Goal: Transaction & Acquisition: Purchase product/service

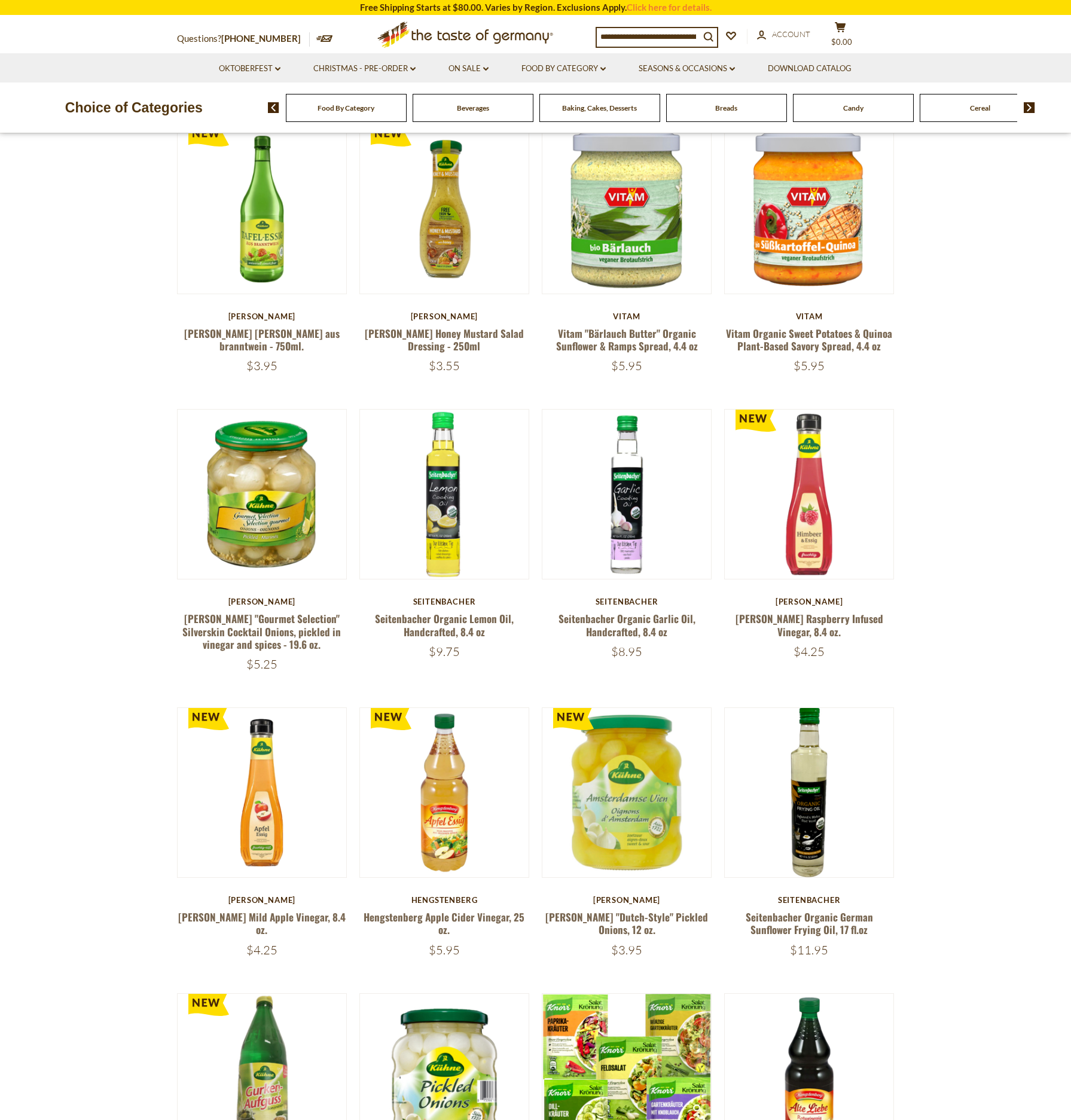
scroll to position [430, 0]
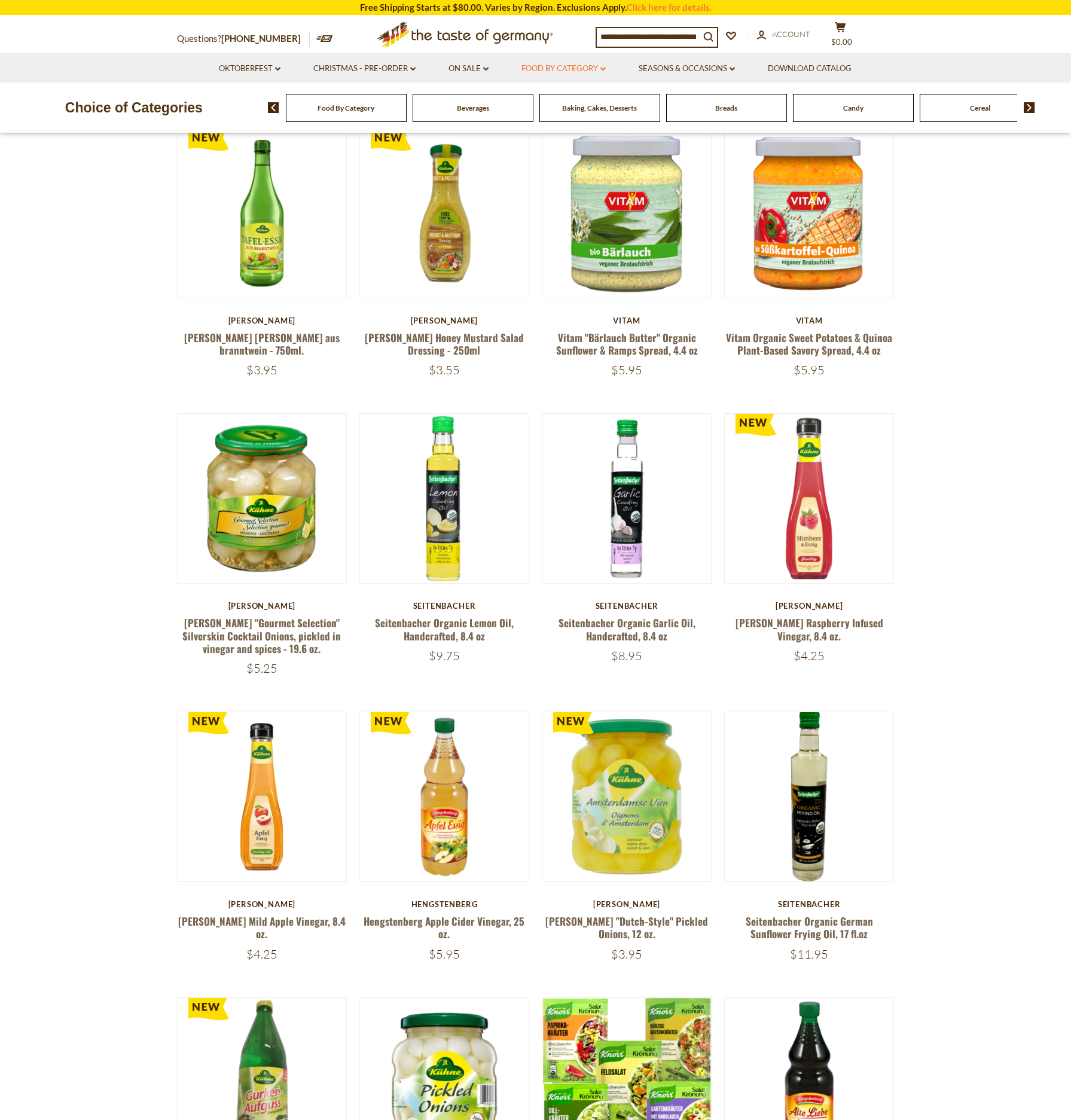
click at [571, 69] on link "Food By Category dropdown_arrow" at bounding box center [563, 69] width 84 height 14
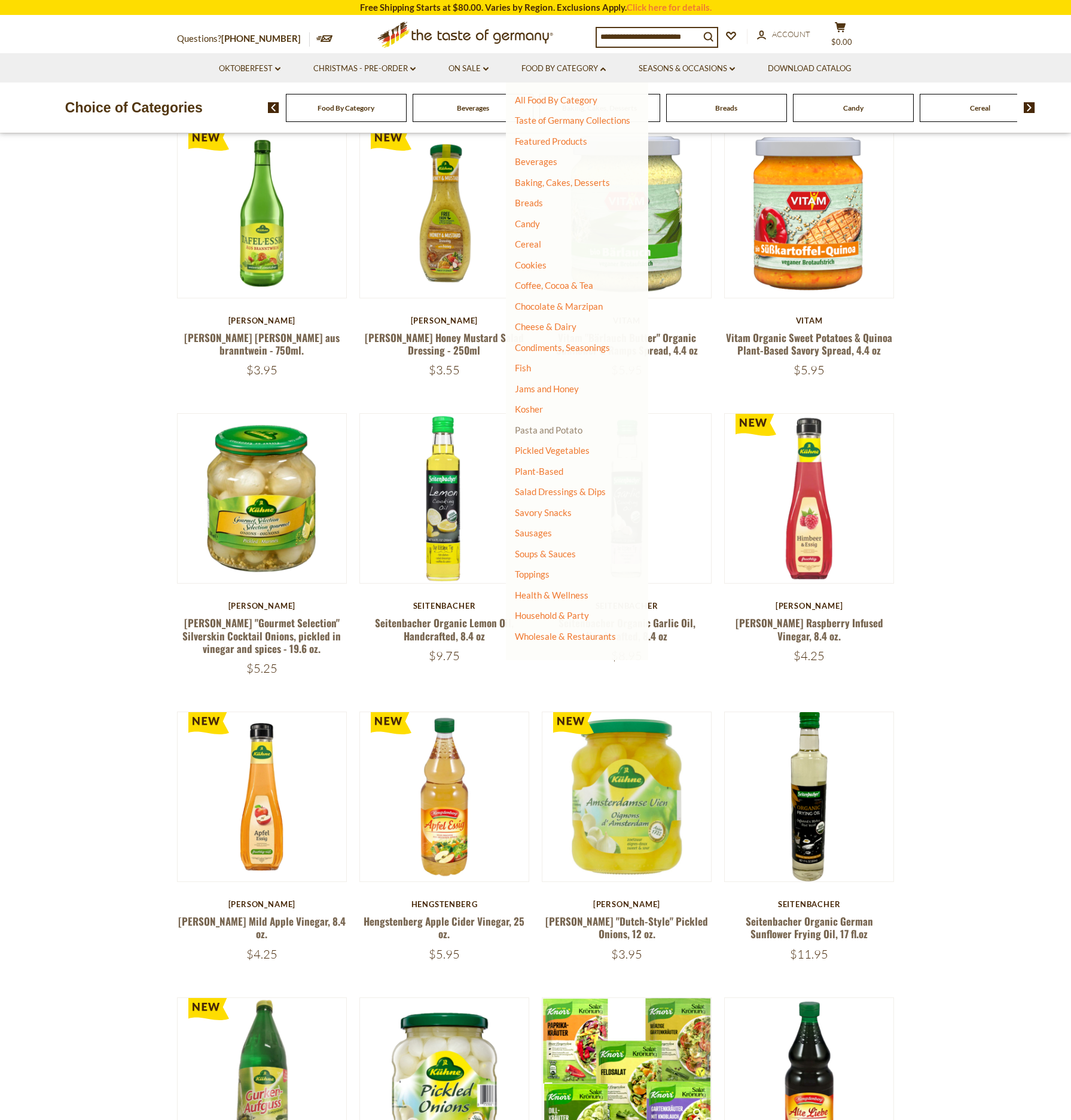
click at [547, 429] on link "Pasta and Potato" at bounding box center [548, 430] width 68 height 11
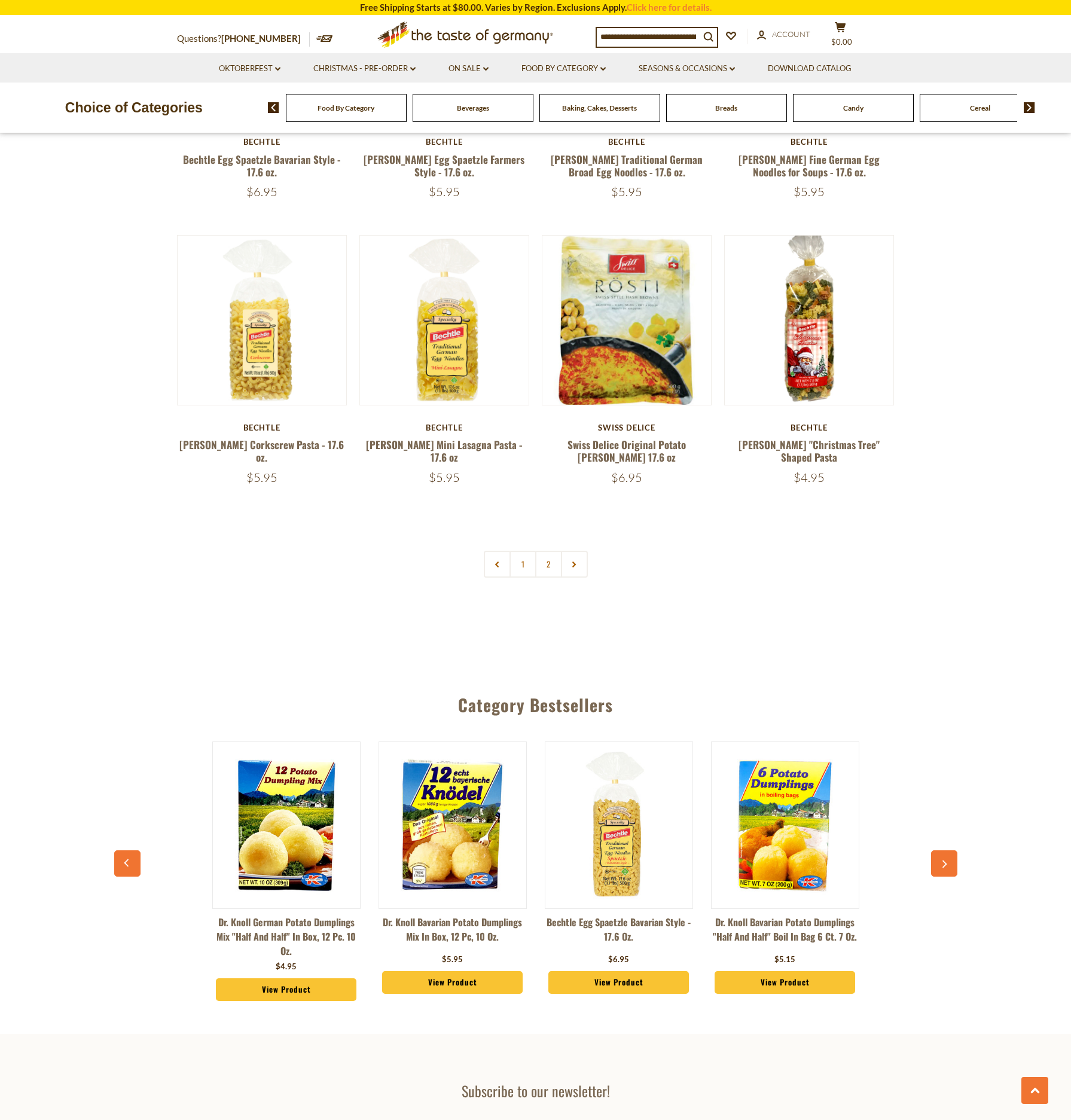
scroll to position [2511, 0]
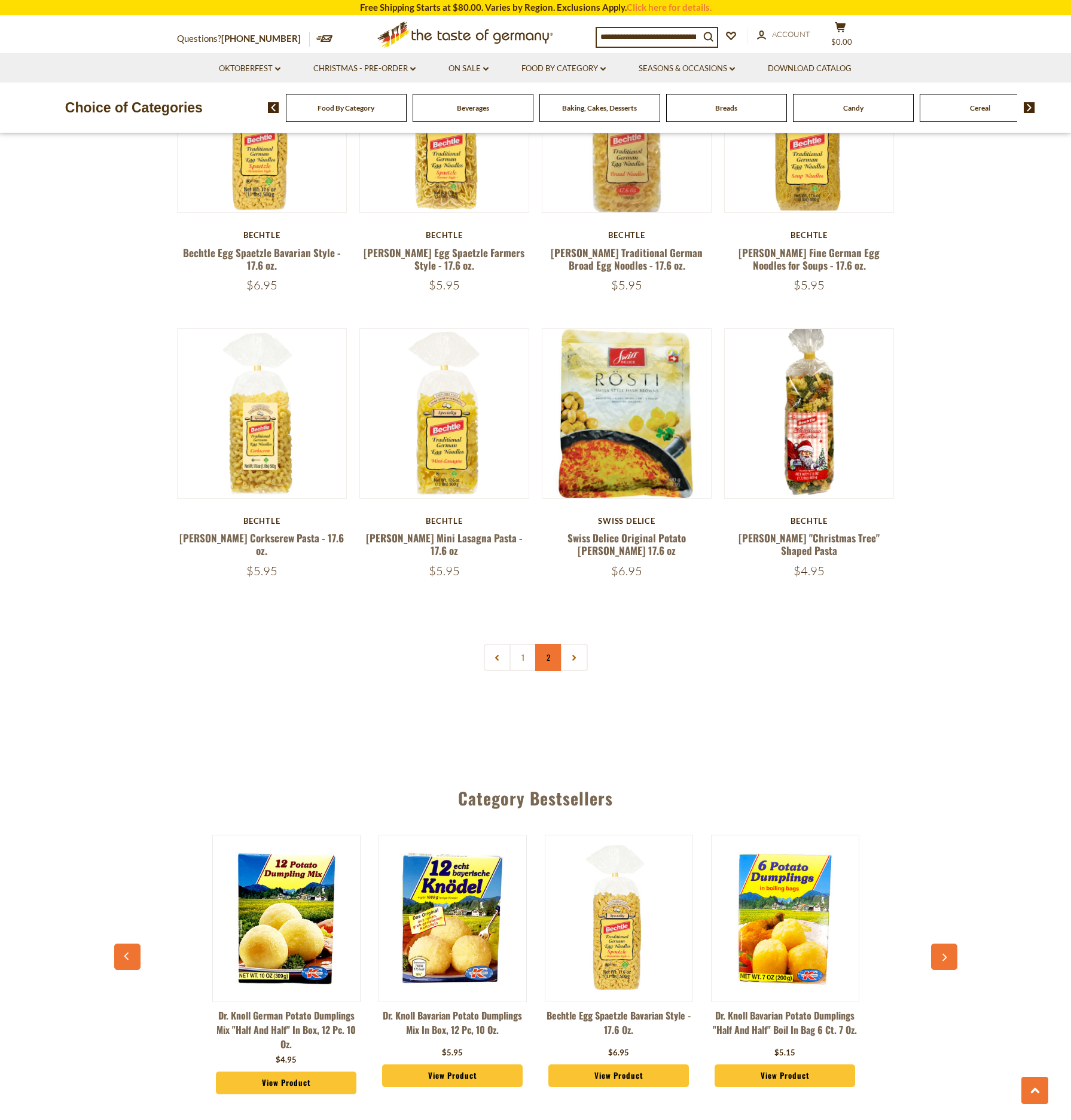
click at [550, 657] on link "2" at bounding box center [549, 657] width 27 height 27
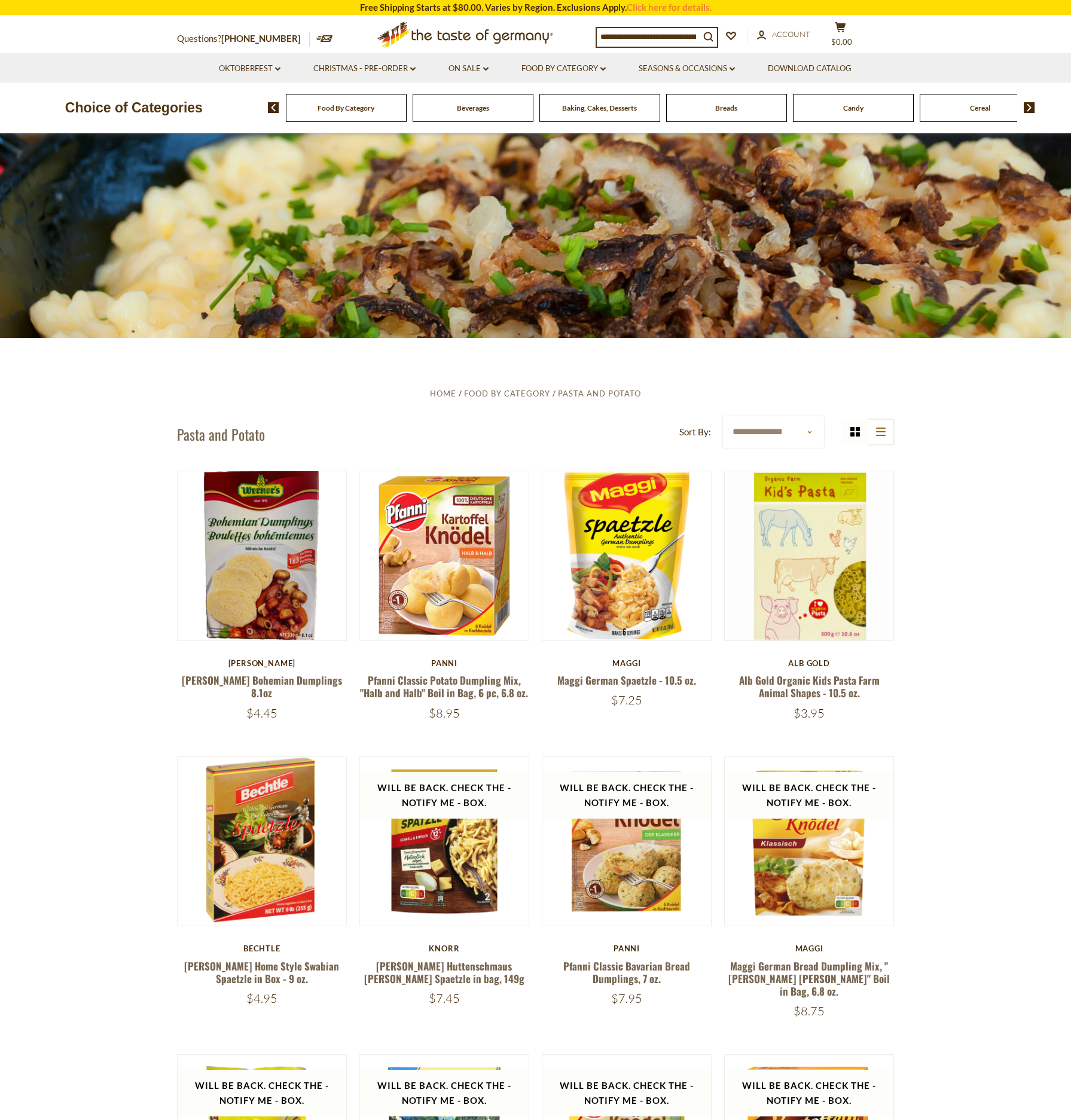
scroll to position [0, 0]
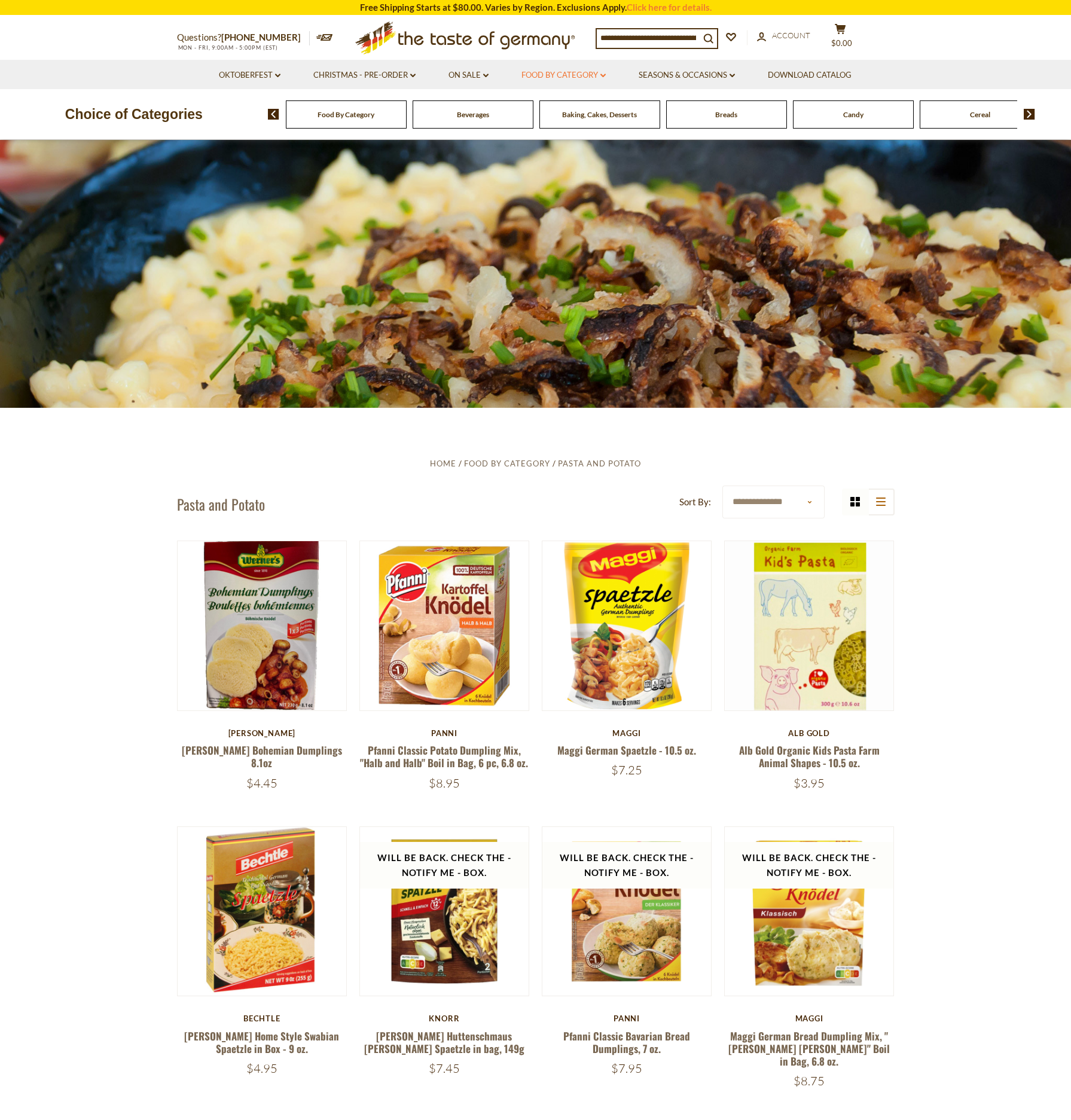
click at [578, 73] on link "Food By Category dropdown_arrow" at bounding box center [563, 75] width 84 height 14
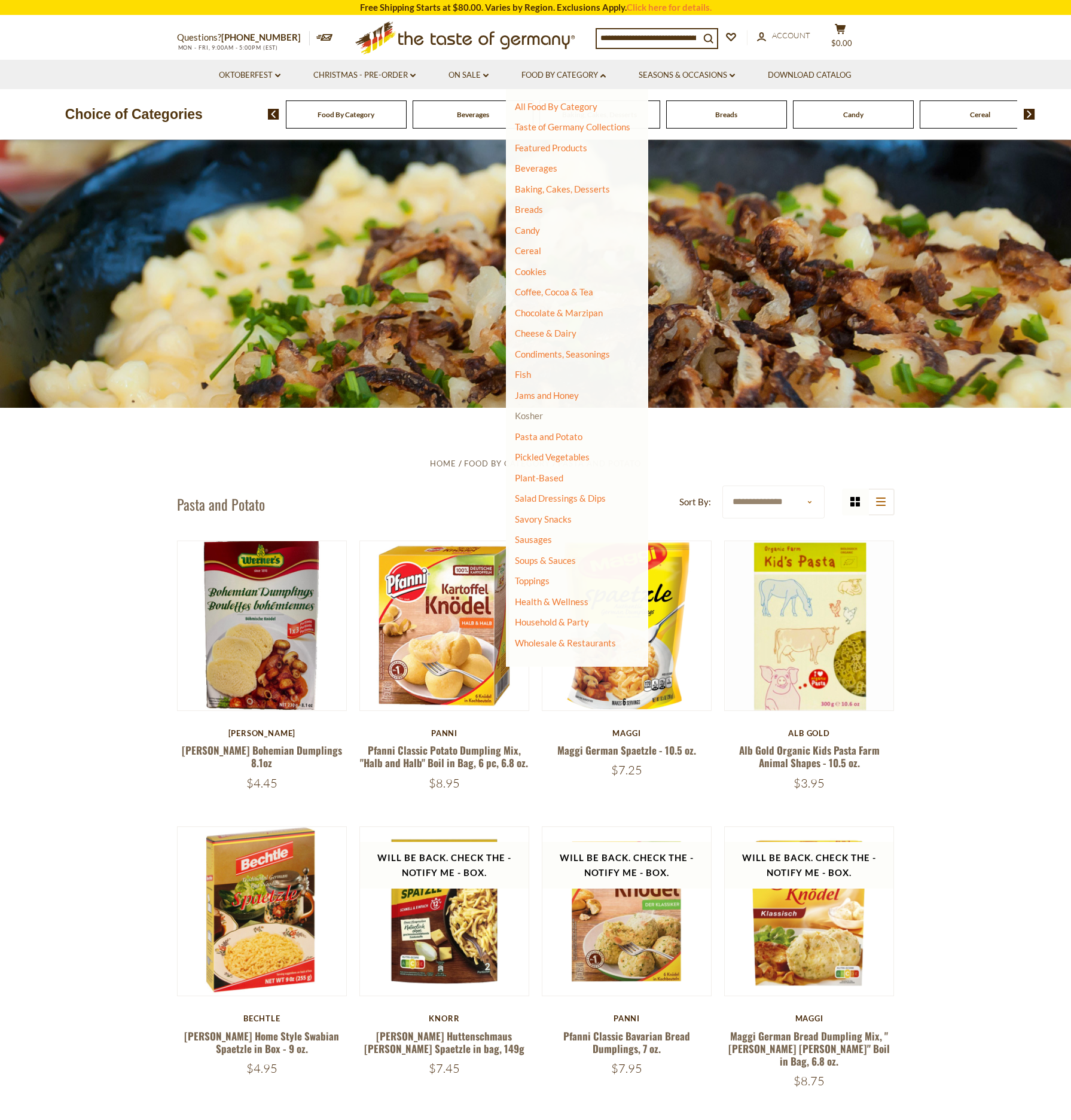
click at [531, 413] on link "Kosher" at bounding box center [528, 416] width 28 height 11
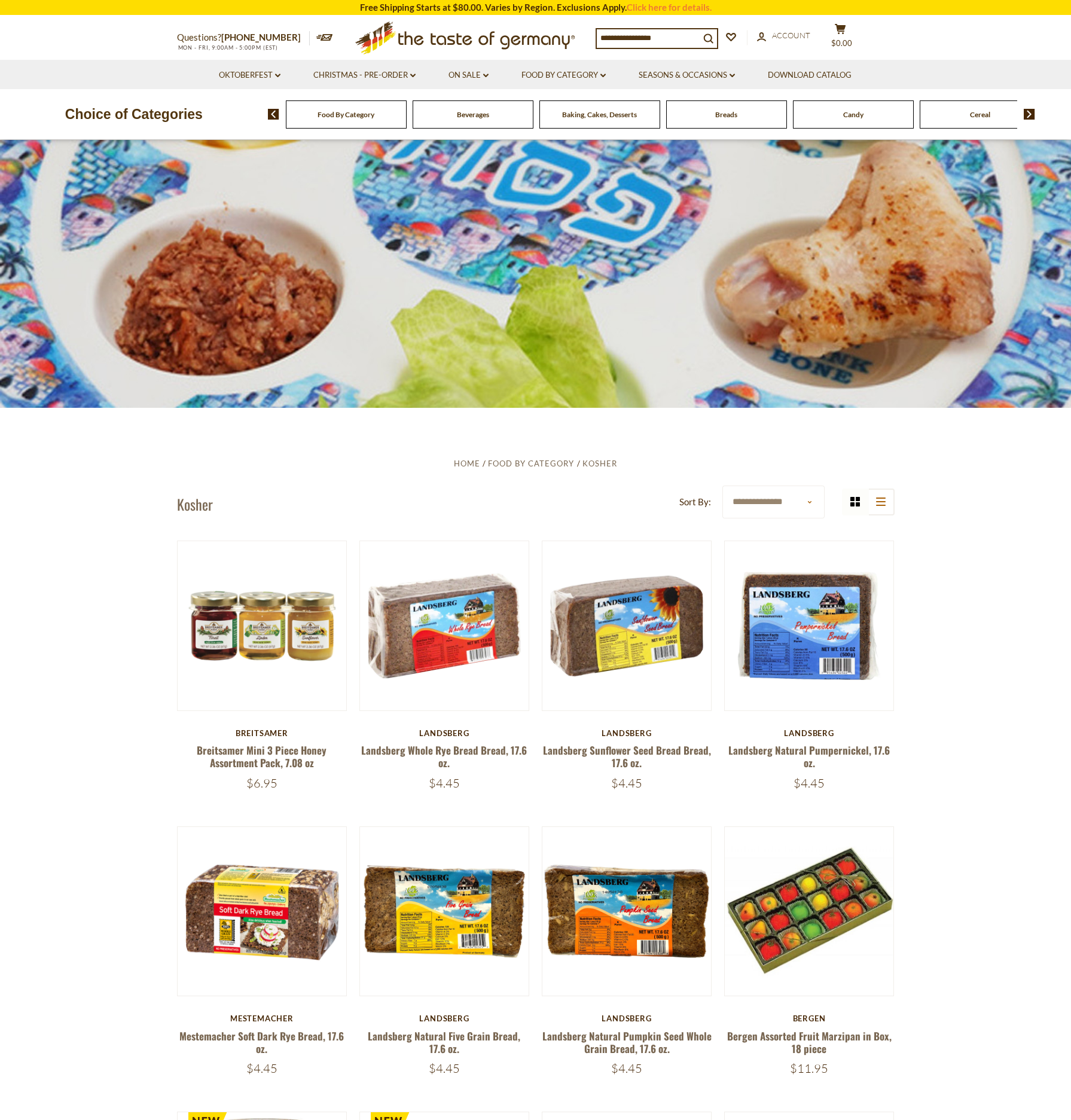
click at [1030, 112] on img at bounding box center [1030, 115] width 11 height 11
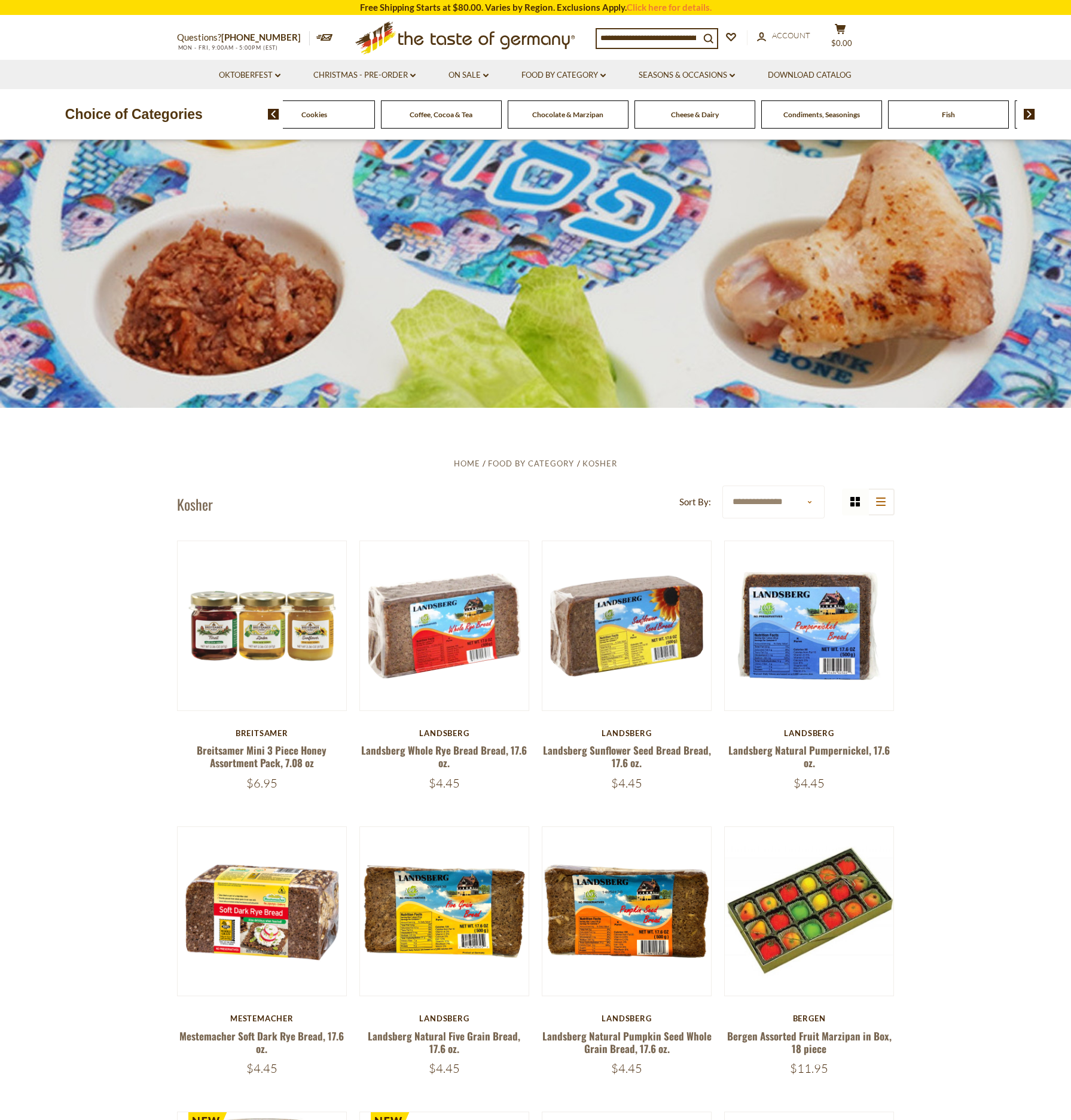
click at [1030, 112] on img at bounding box center [1030, 115] width 11 height 11
click at [632, 111] on span "Fish" at bounding box center [631, 114] width 14 height 9
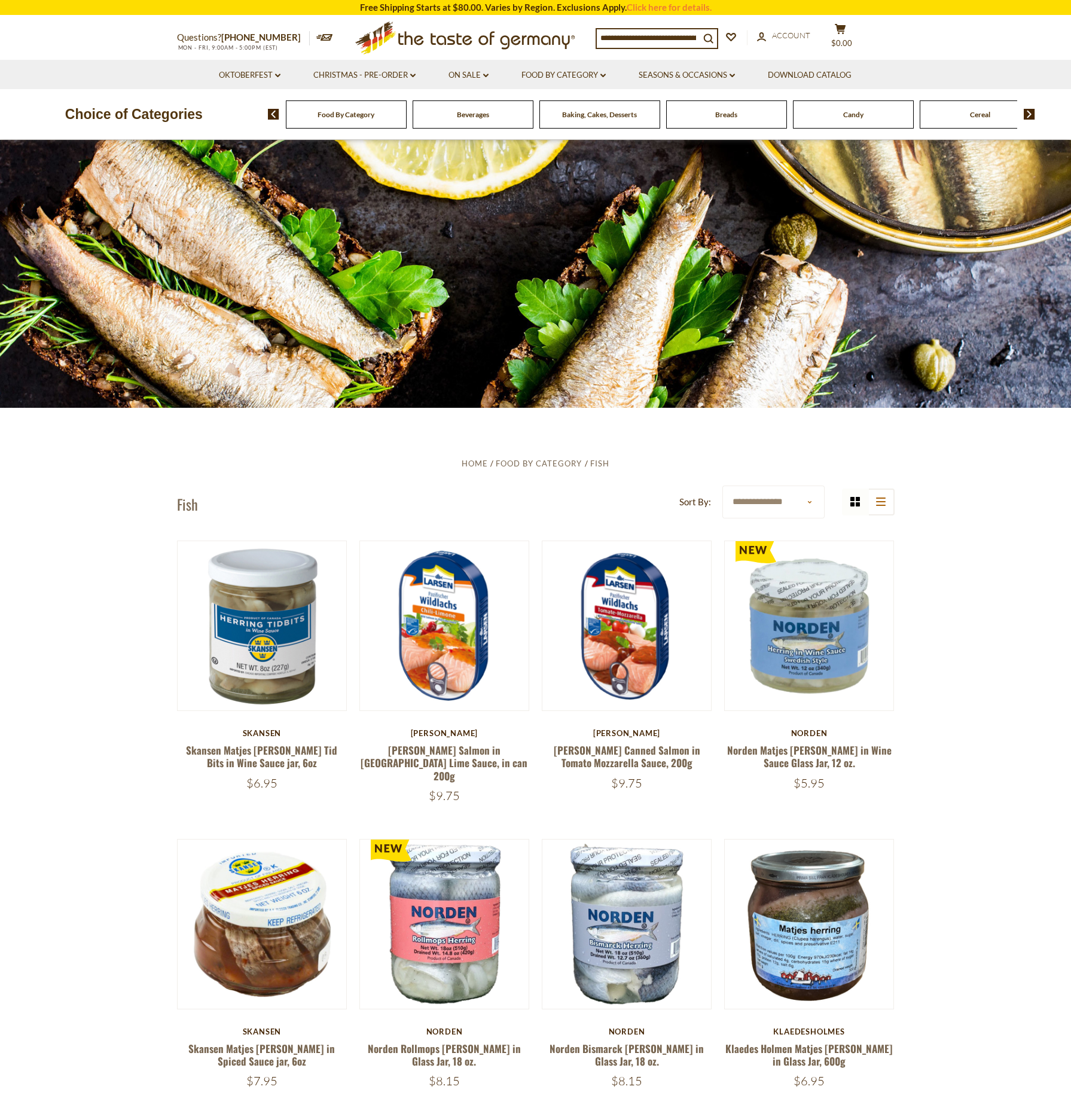
click at [1027, 112] on img at bounding box center [1030, 115] width 11 height 11
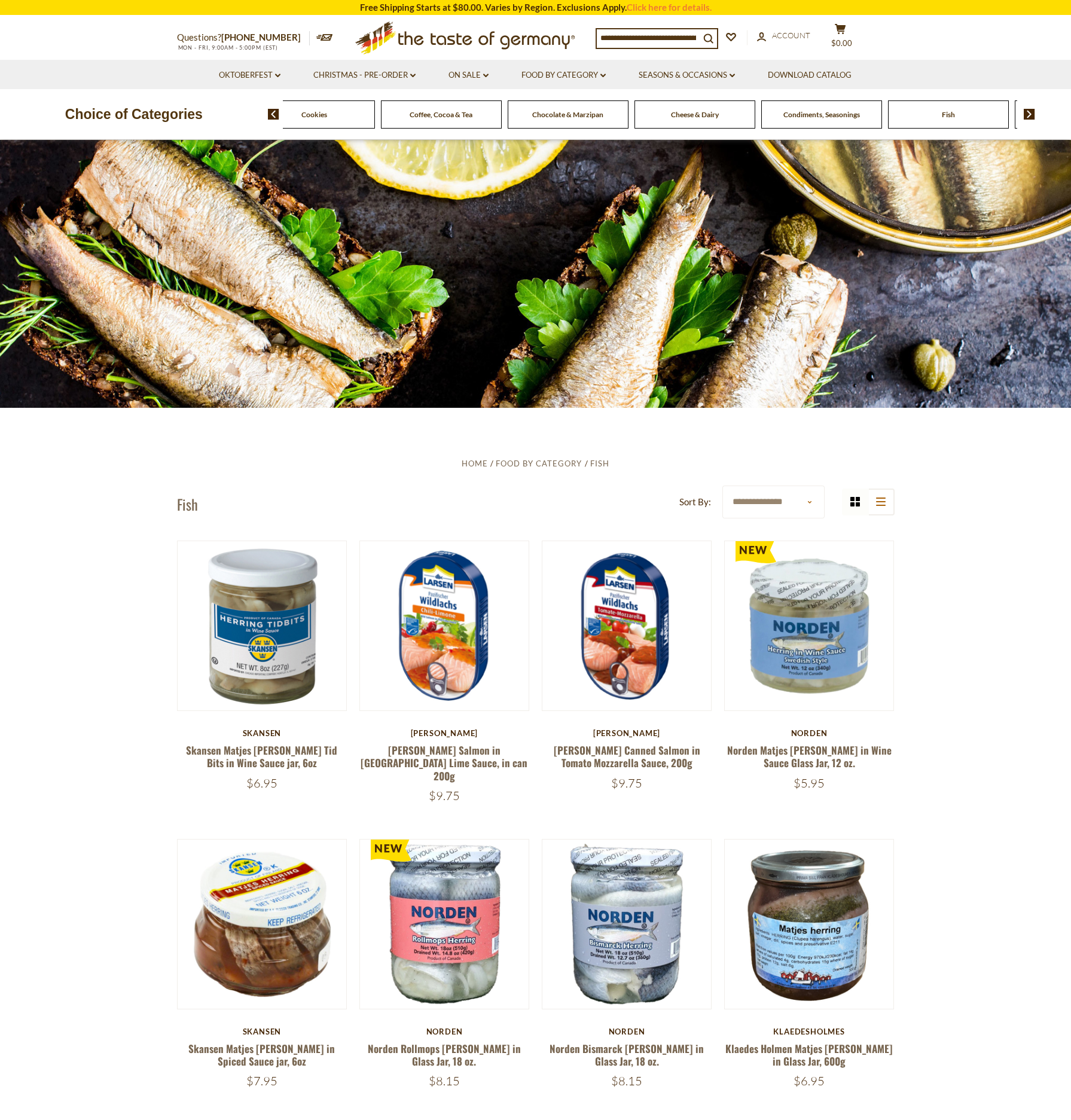
click at [847, 114] on span "Condiments, Seasonings" at bounding box center [822, 114] width 76 height 9
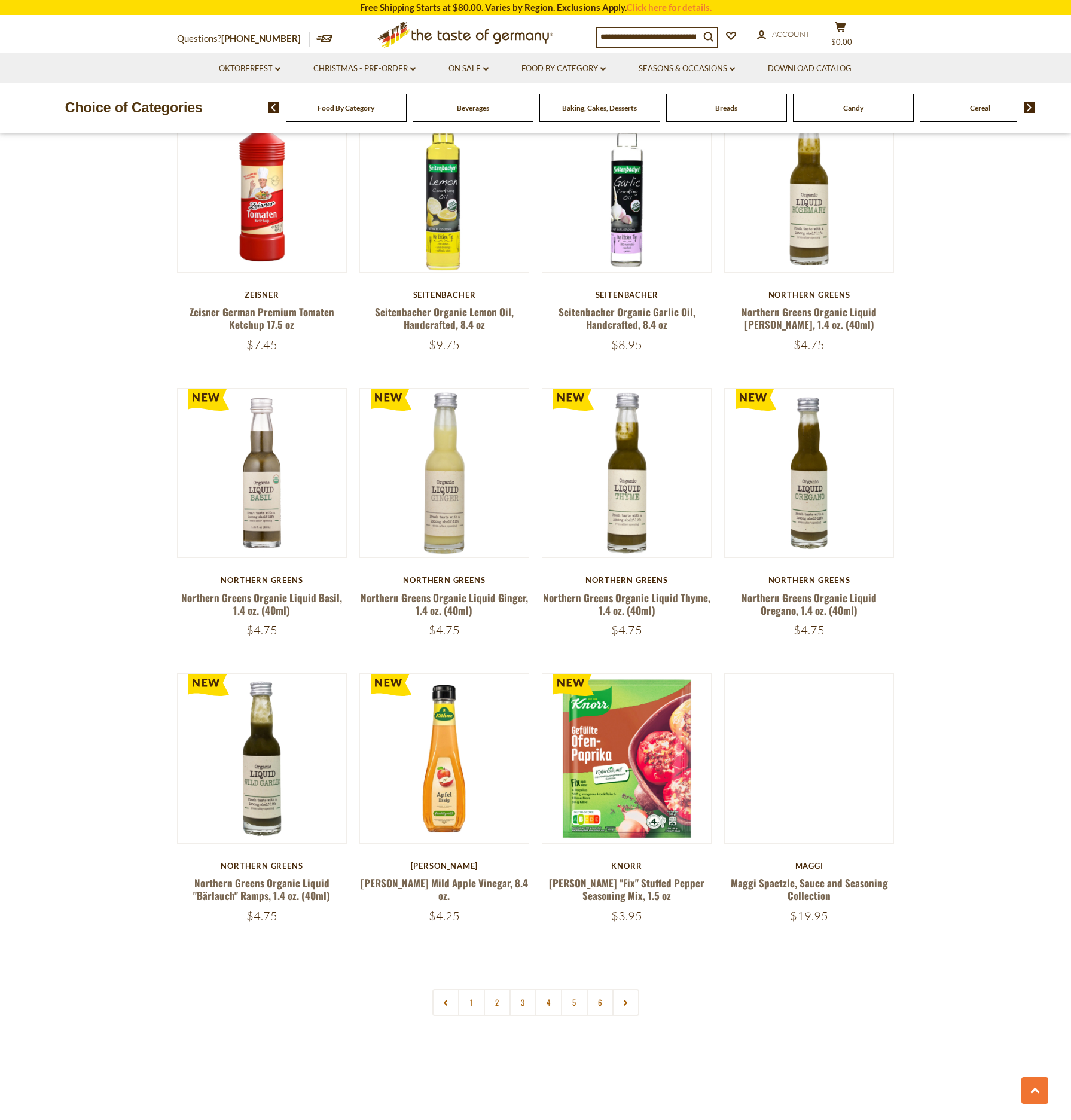
scroll to position [2224, 0]
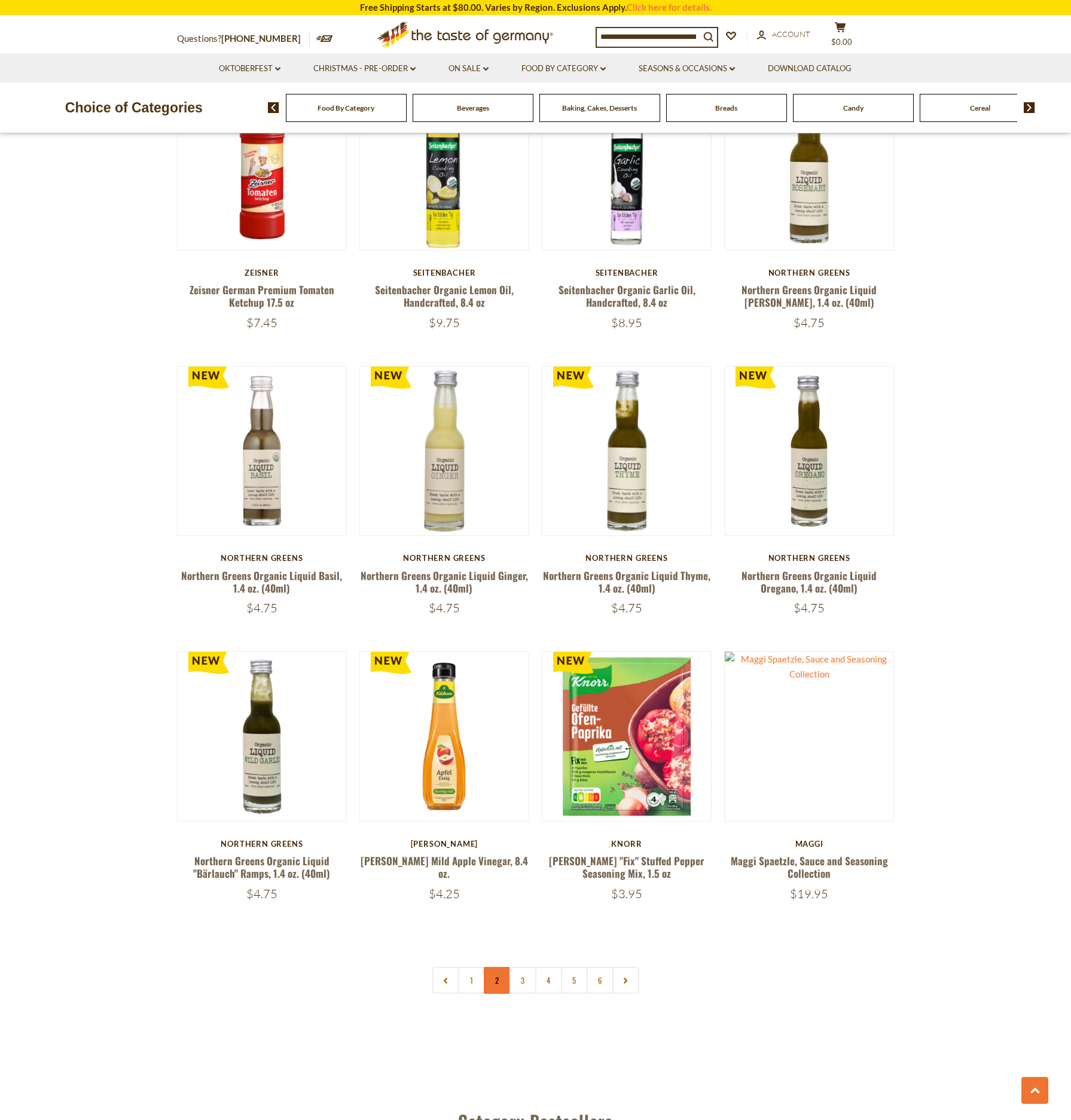
click at [499, 966] on link "2" at bounding box center [497, 980] width 27 height 27
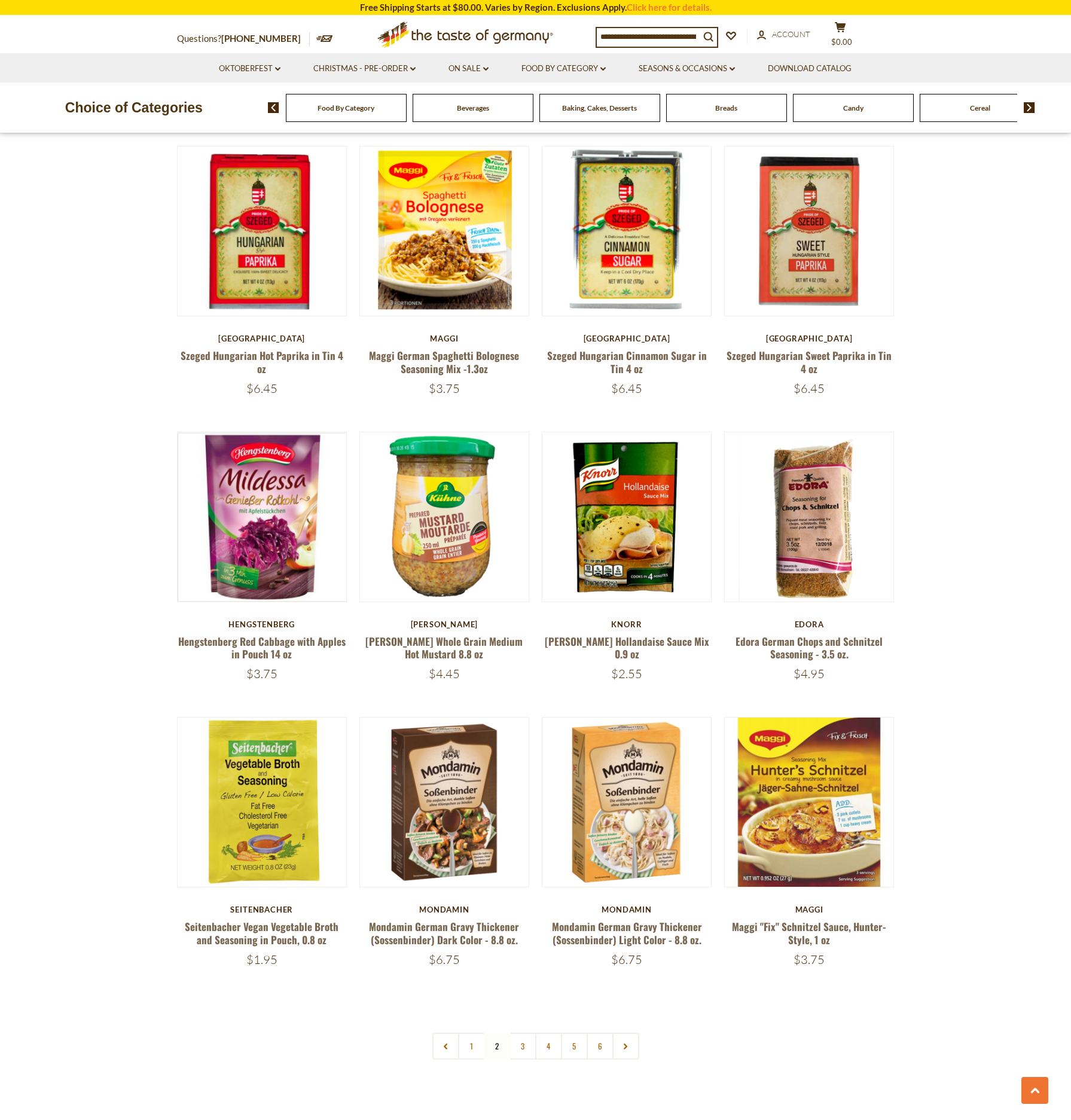
scroll to position [2136, 0]
click at [517, 1033] on link "3" at bounding box center [523, 1045] width 27 height 27
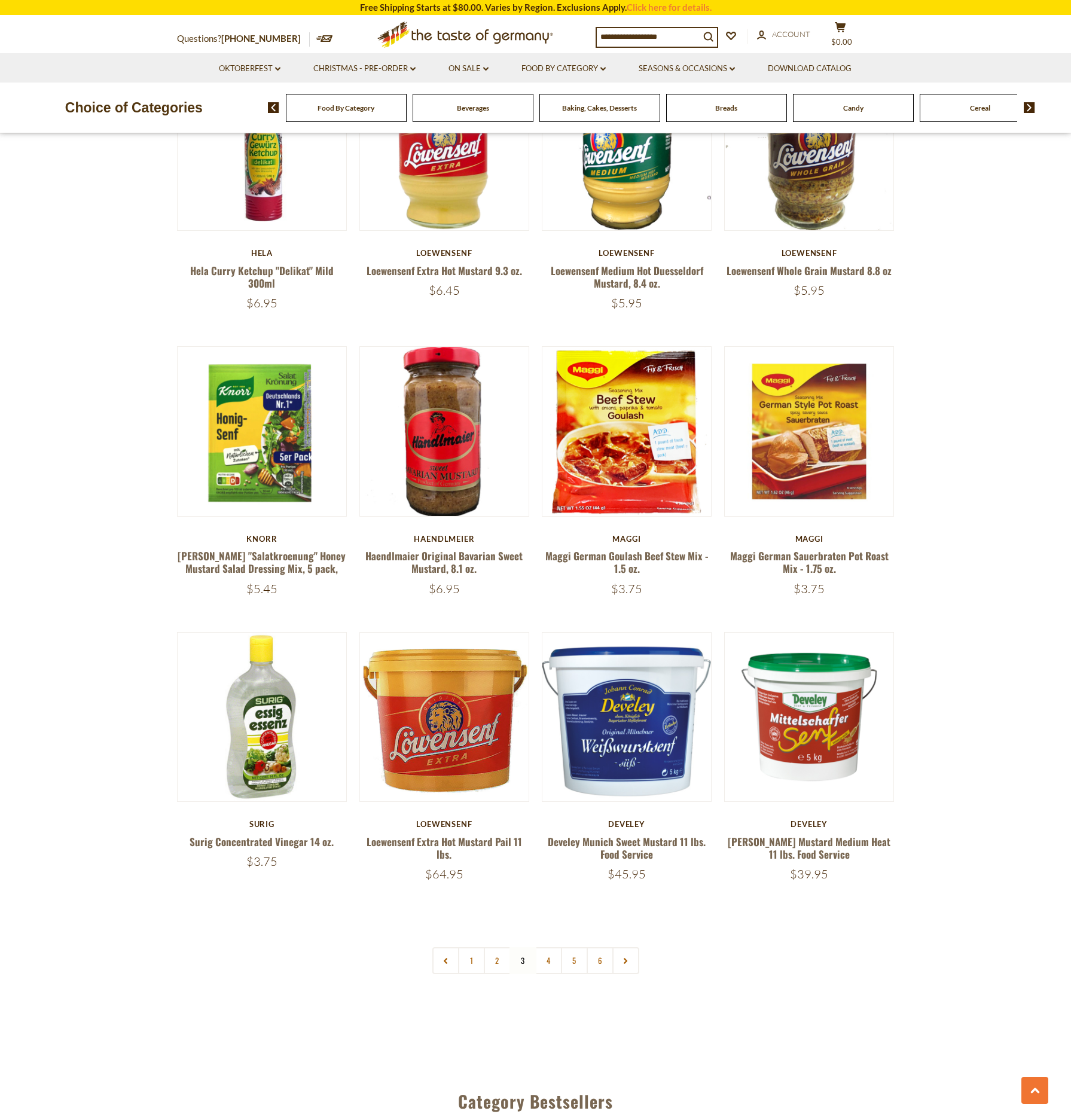
scroll to position [2422, 0]
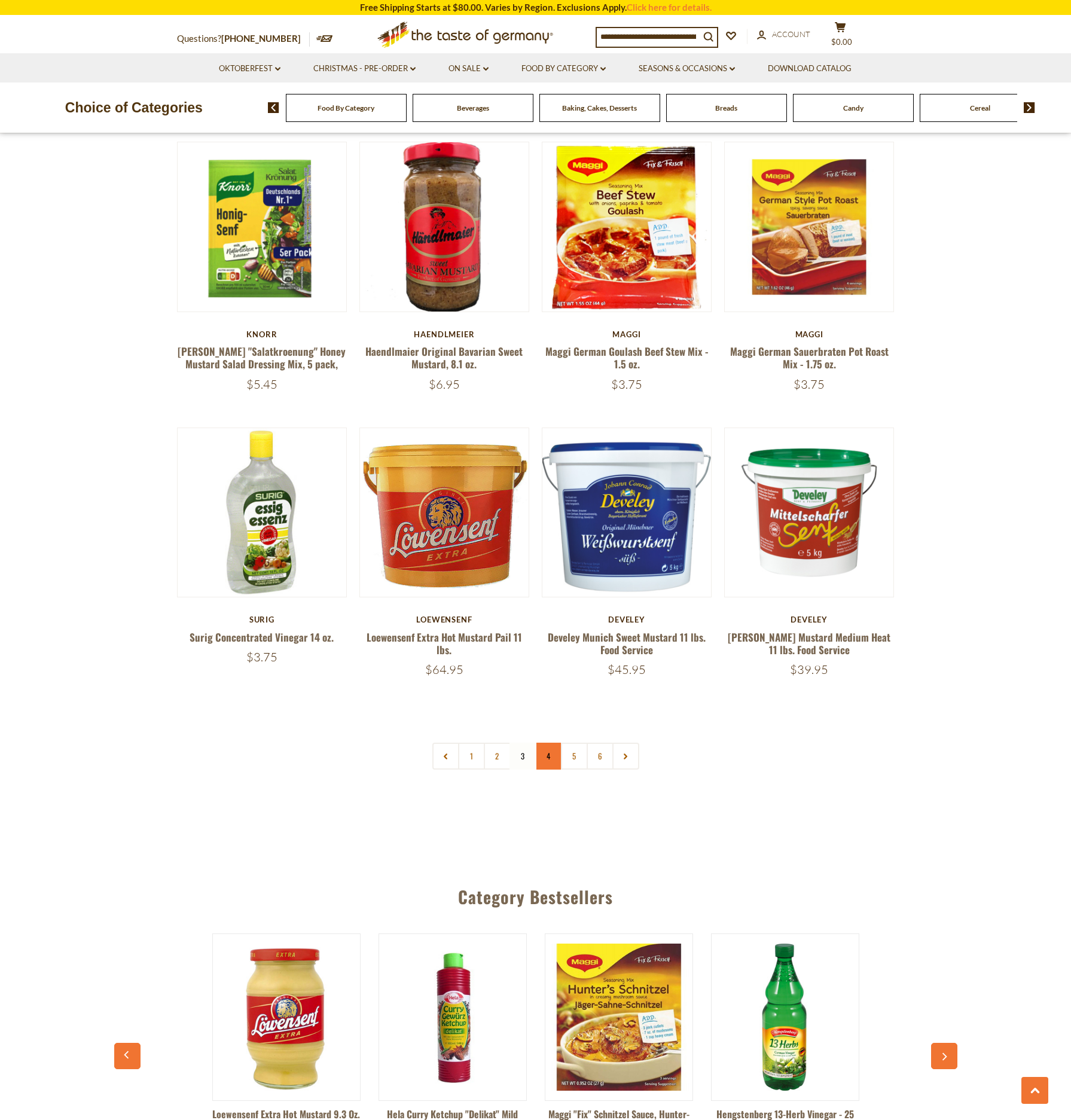
click at [550, 742] on link "4" at bounding box center [549, 756] width 27 height 27
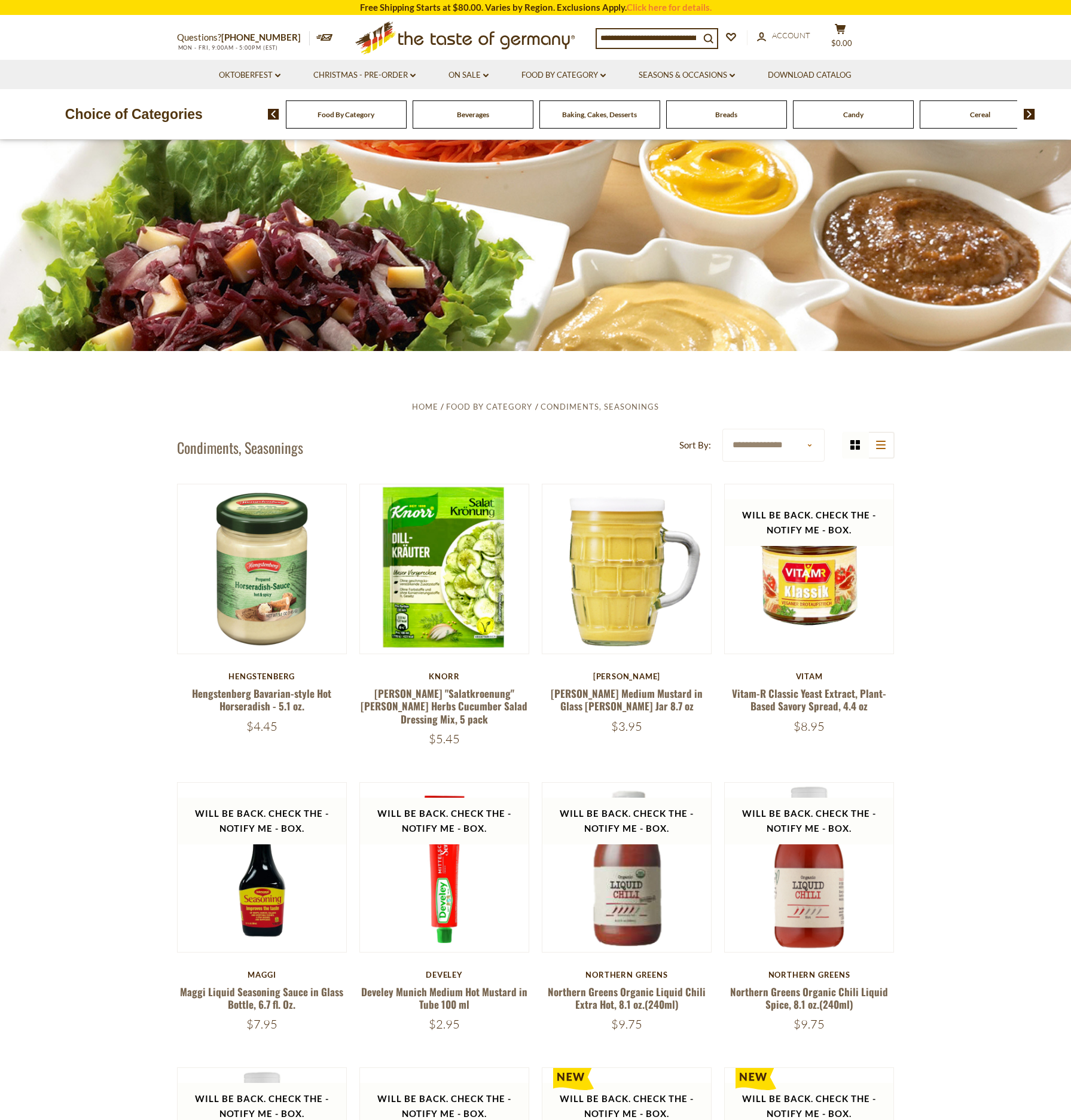
scroll to position [55, 0]
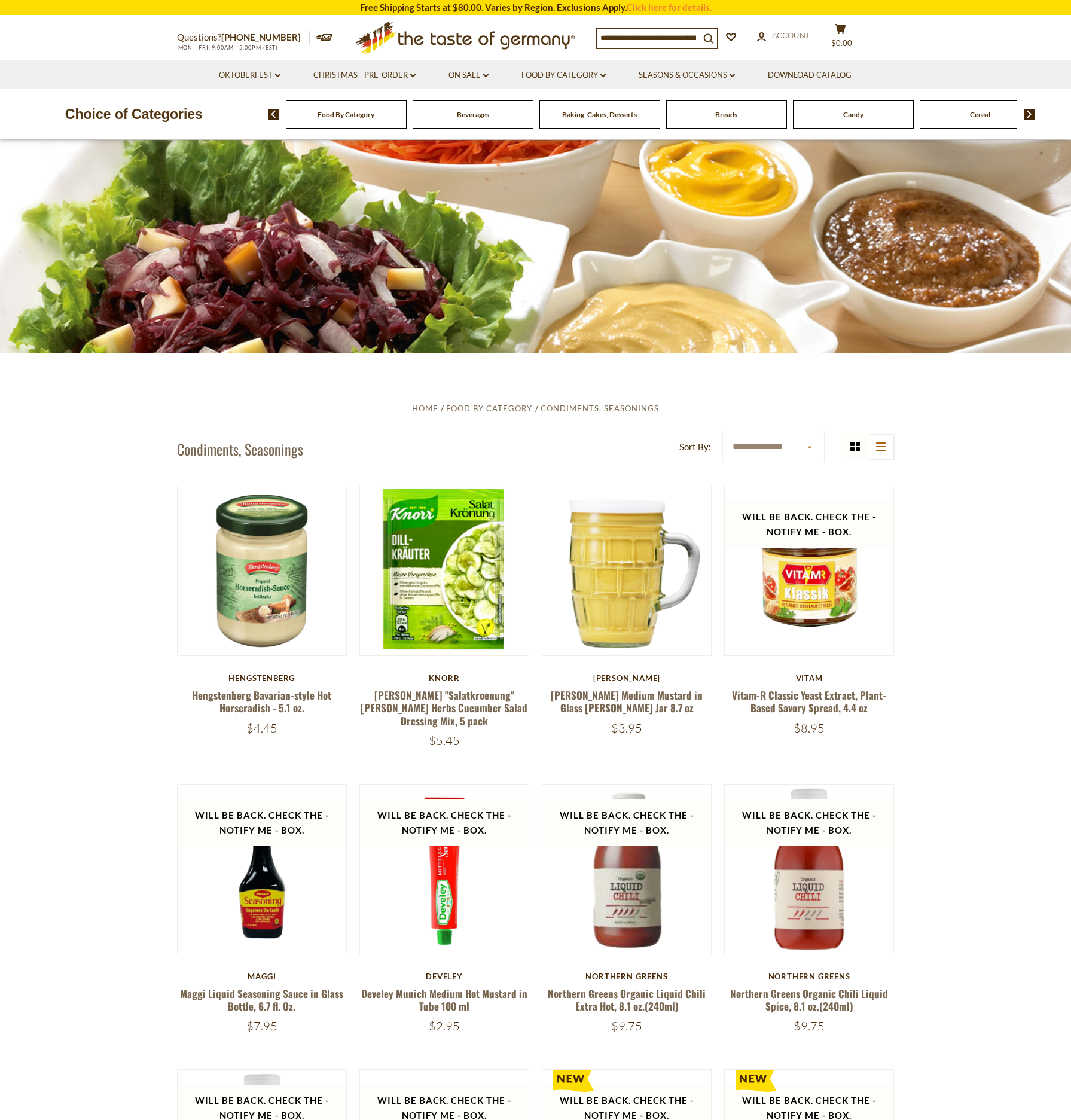
click at [720, 113] on span "Breads" at bounding box center [727, 114] width 22 height 9
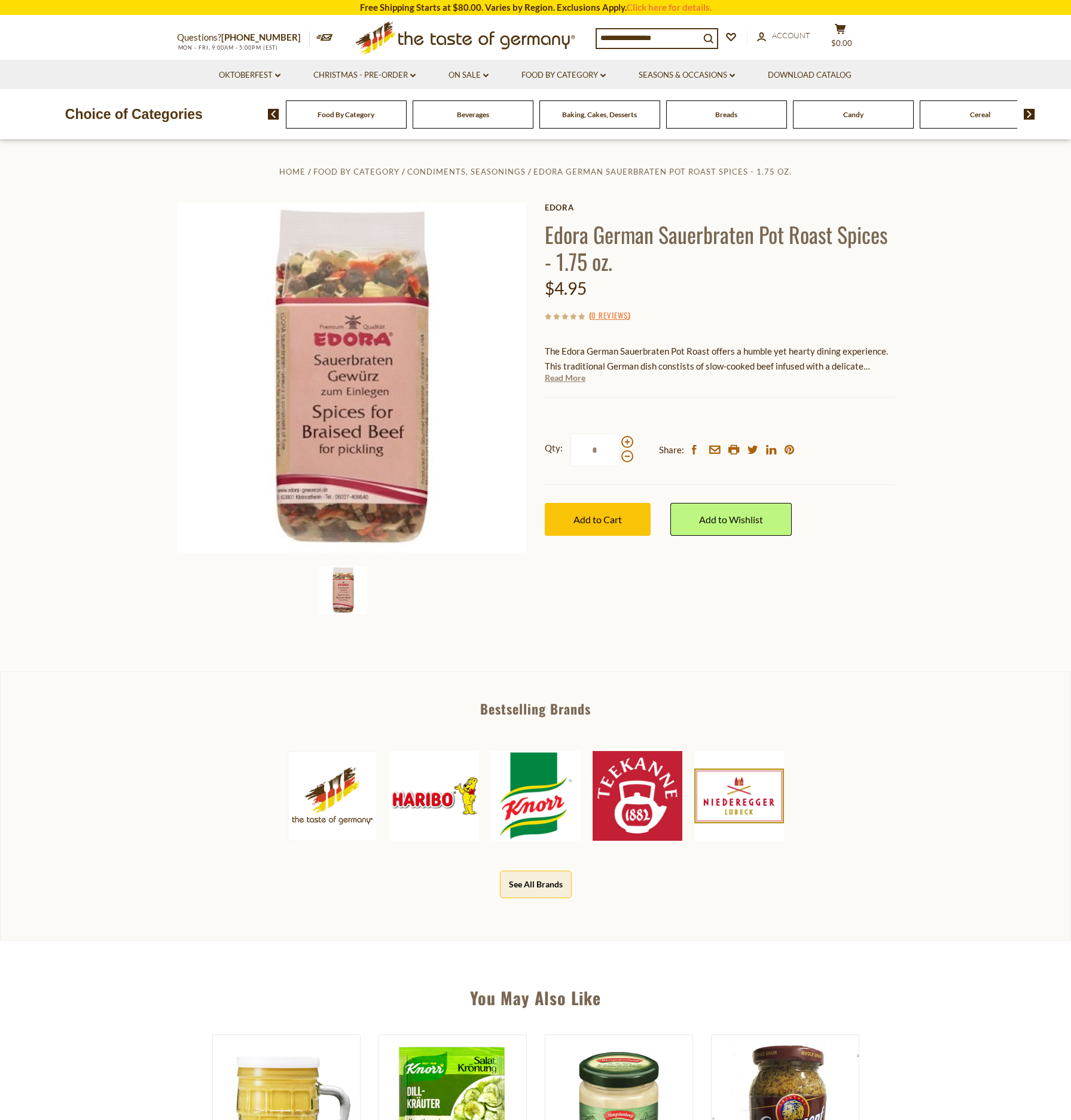
click at [576, 380] on link "Read More" at bounding box center [565, 378] width 41 height 12
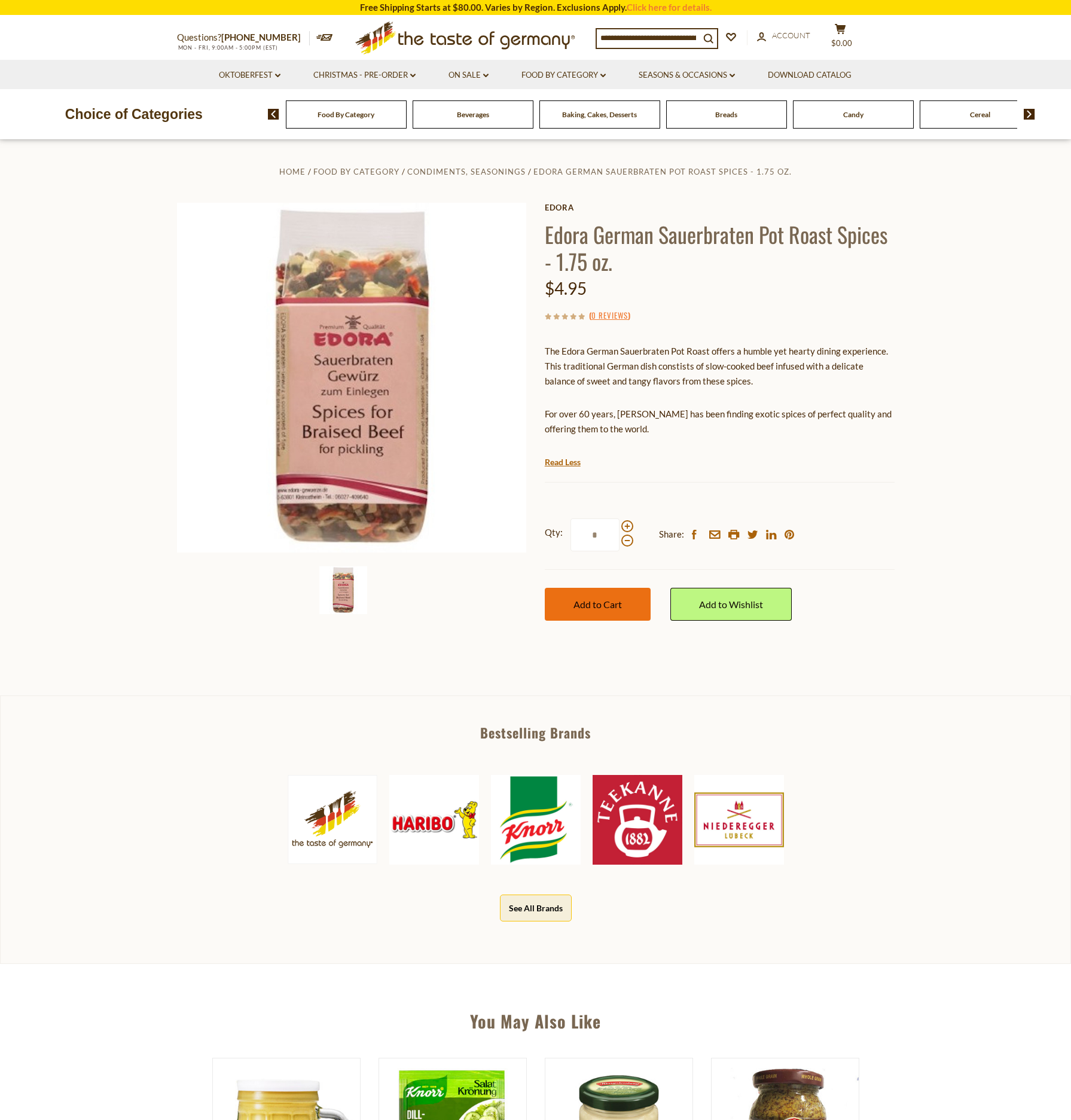
click at [586, 602] on span "Add to Cart" at bounding box center [598, 604] width 49 height 11
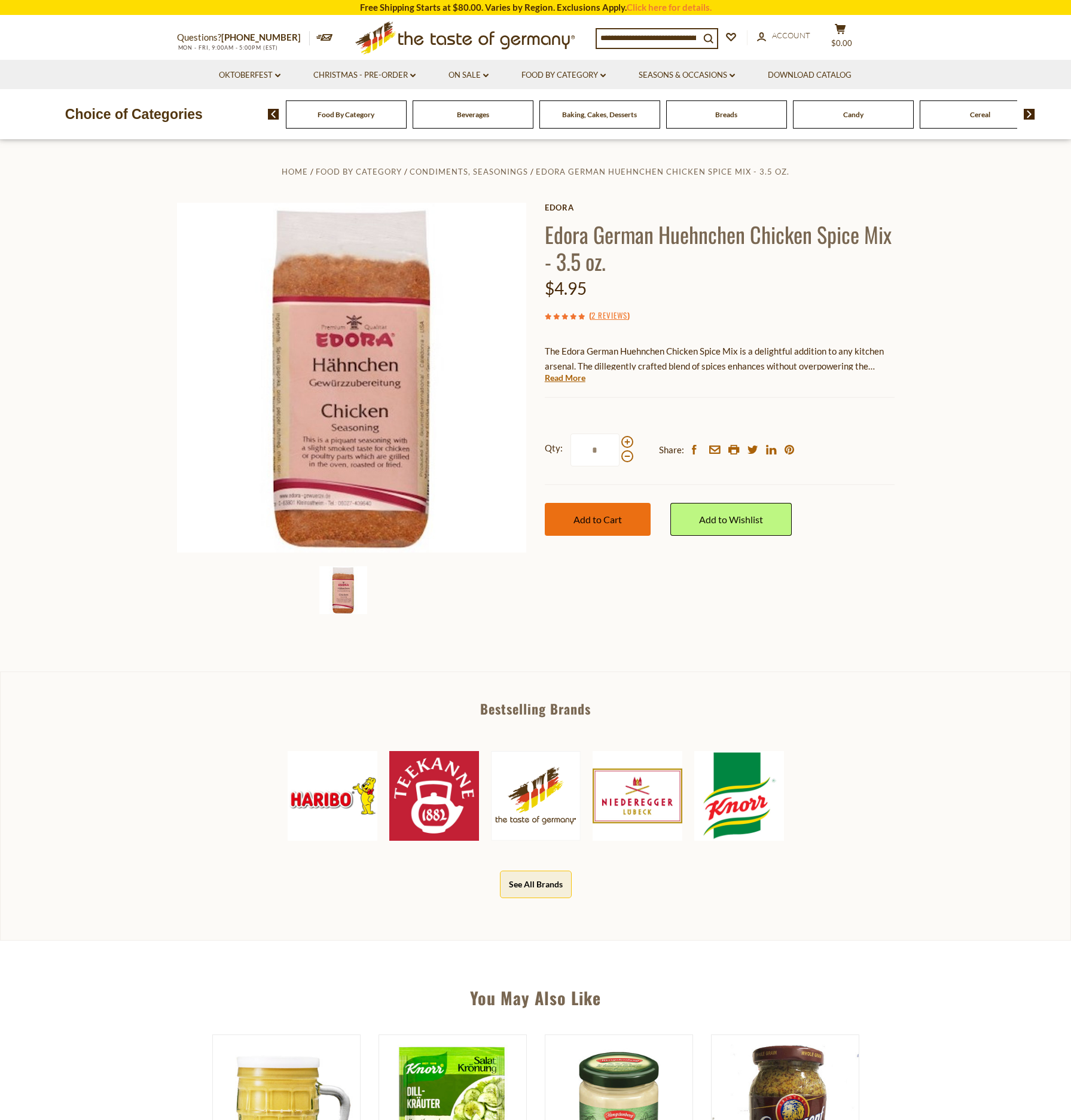
click at [601, 516] on span "Add to Cart" at bounding box center [598, 519] width 49 height 11
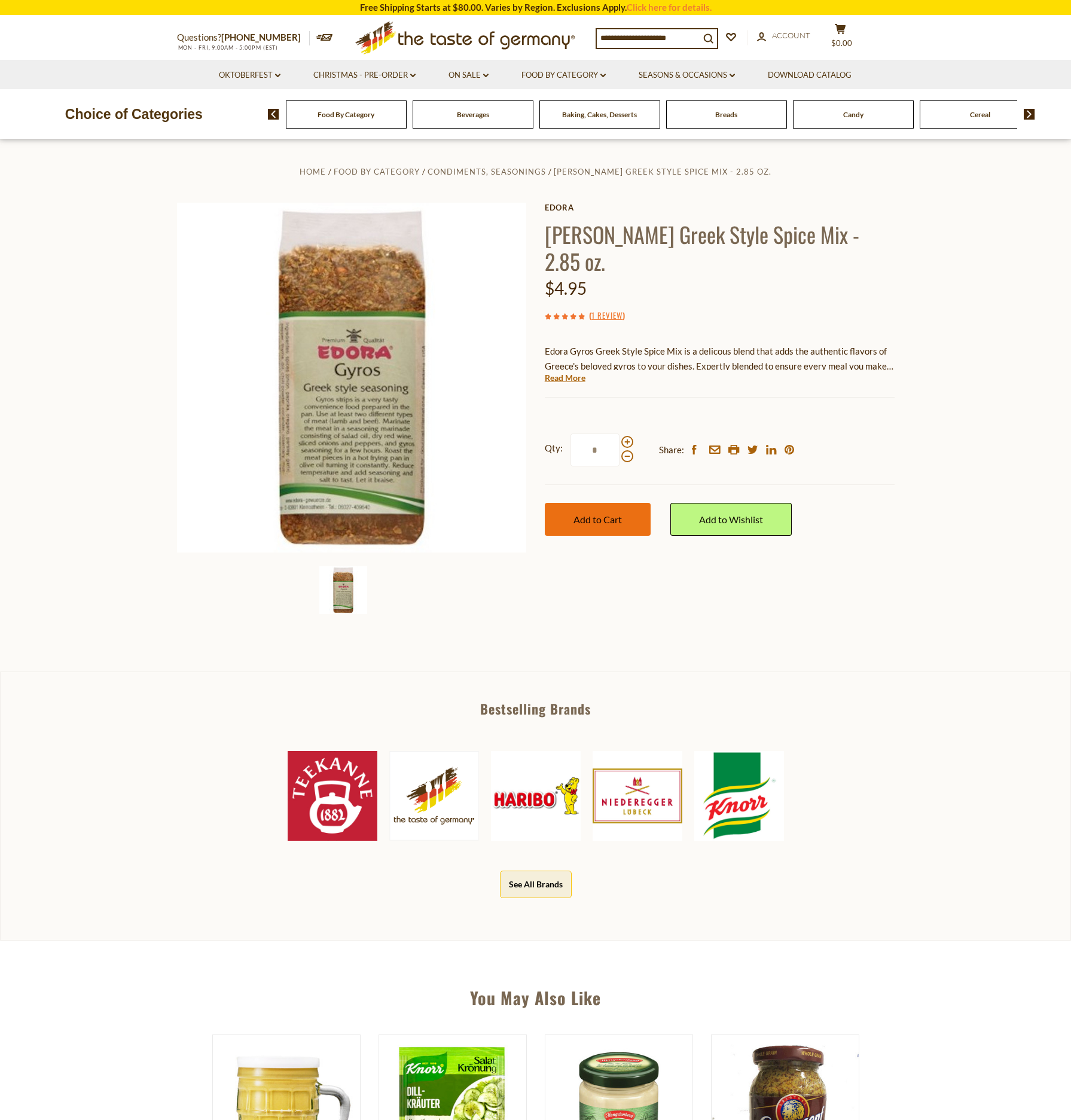
click at [613, 514] on span "Add to Cart" at bounding box center [598, 519] width 49 height 11
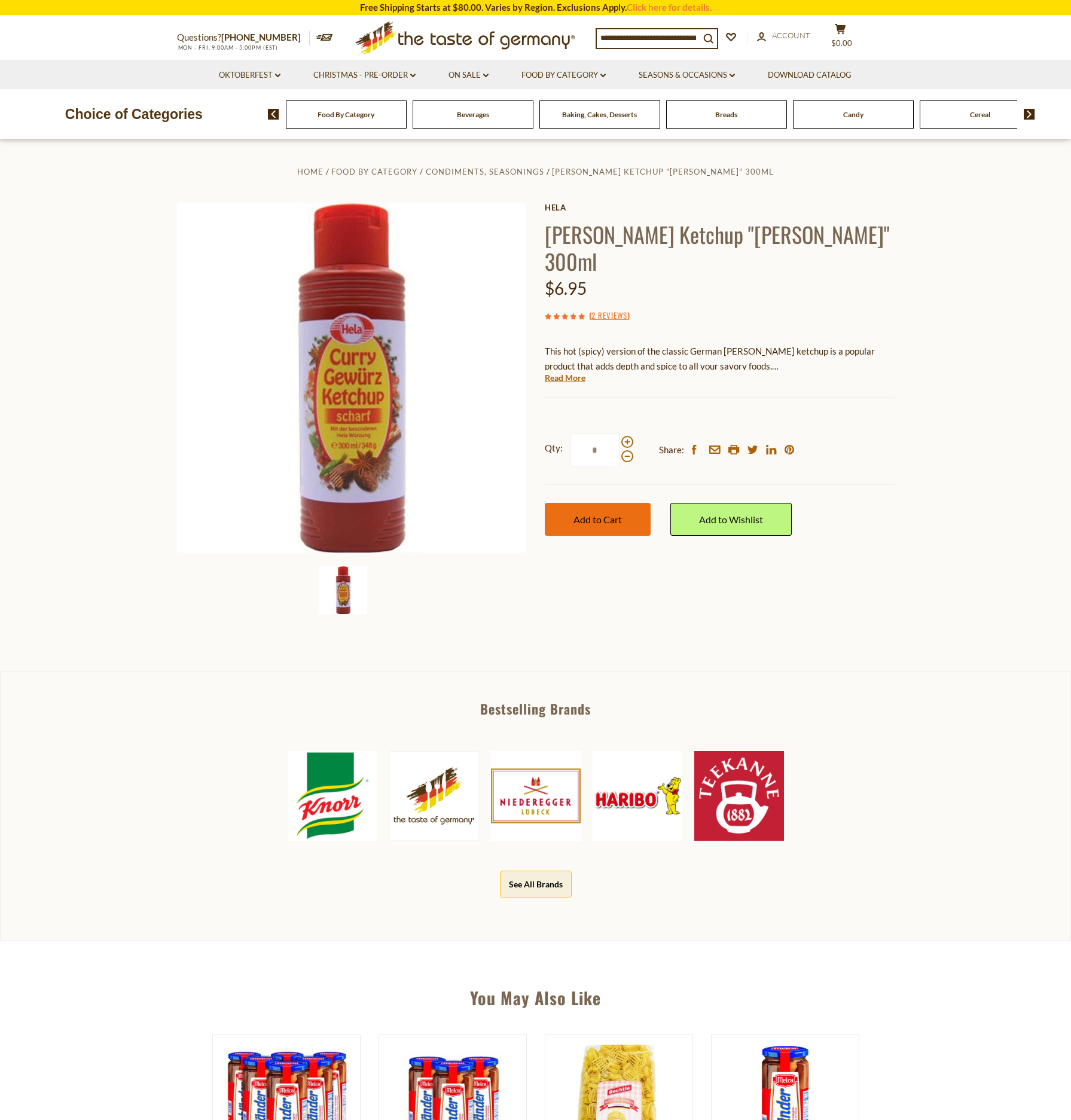
click at [602, 514] on span "Add to Cart" at bounding box center [598, 519] width 49 height 11
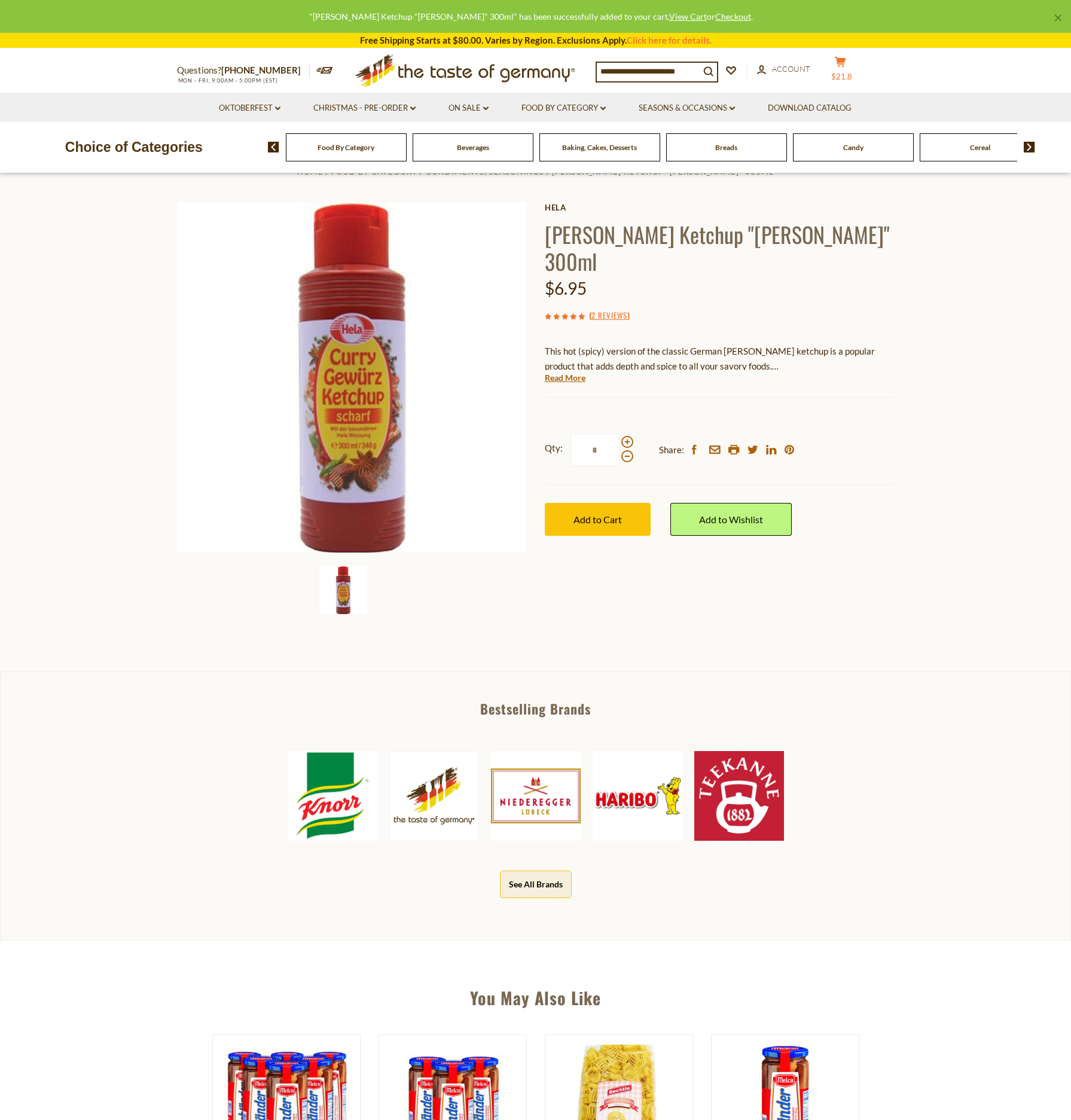
click at [849, 69] on button "cart $21.8" at bounding box center [841, 72] width 36 height 30
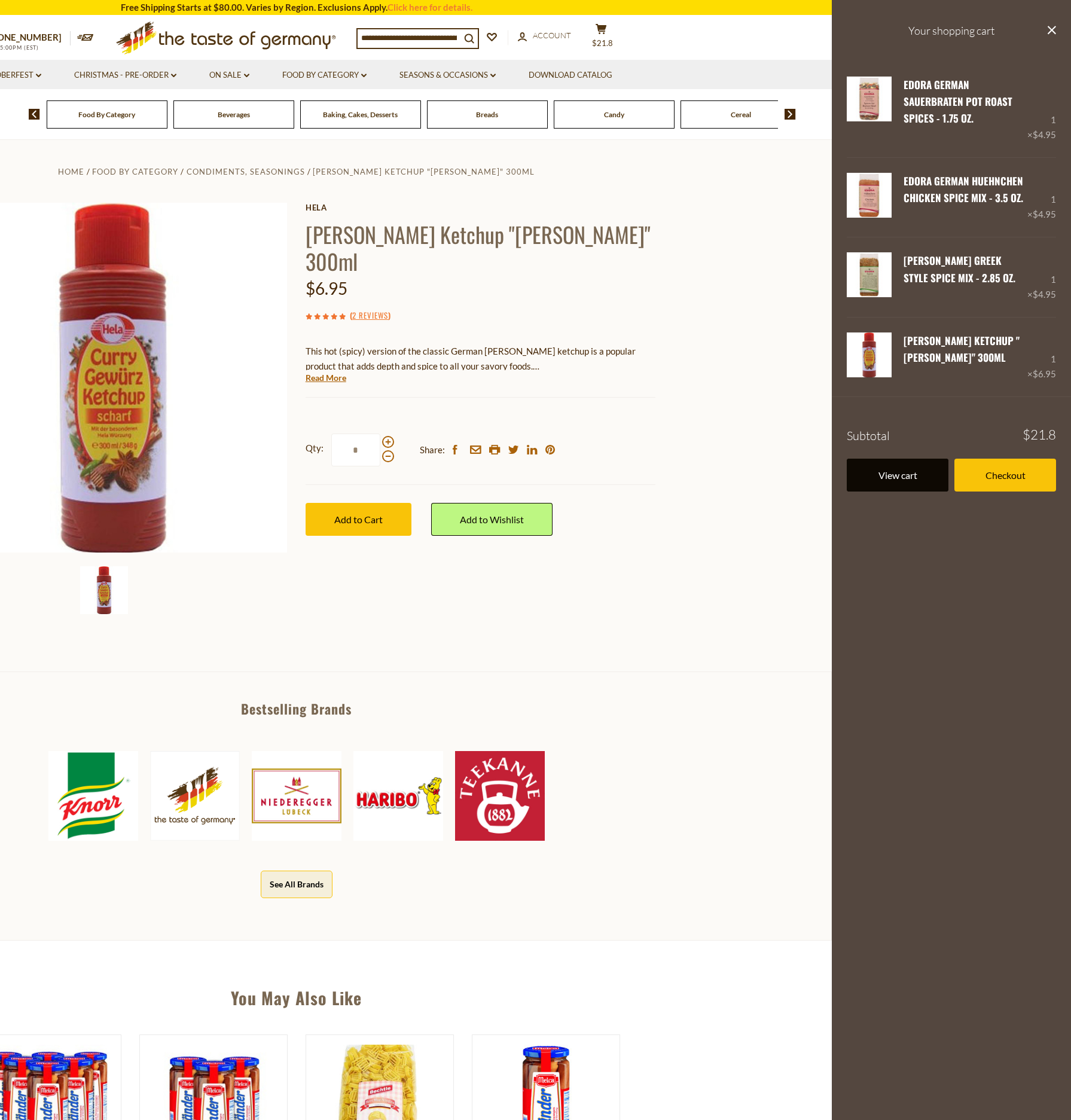
click at [888, 462] on link "View cart" at bounding box center [898, 475] width 102 height 33
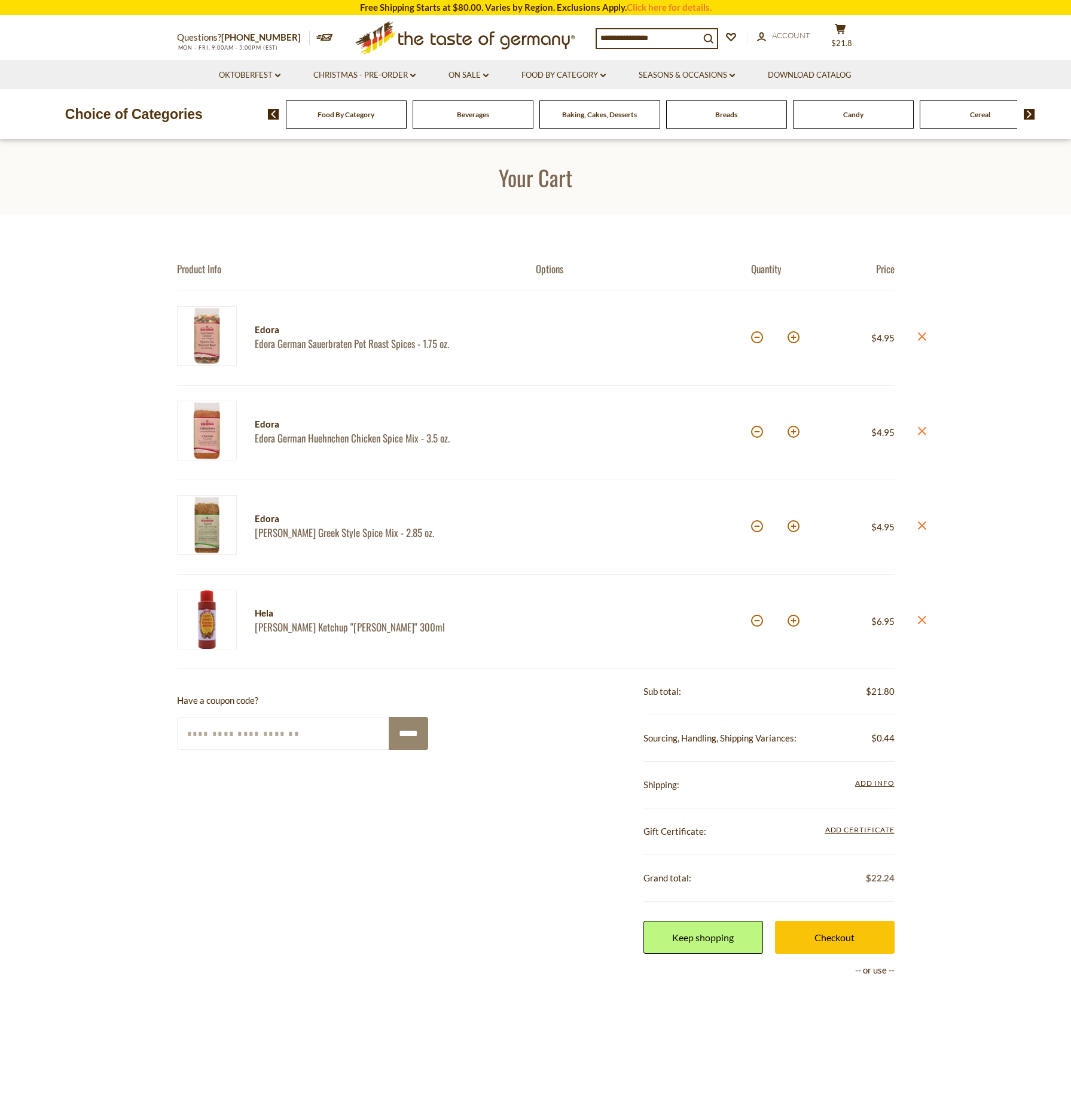
click at [790, 430] on button at bounding box center [793, 431] width 12 height 12
type input "*"
click at [793, 527] on button at bounding box center [793, 526] width 12 height 12
type input "*"
click at [793, 621] on button at bounding box center [793, 620] width 12 height 12
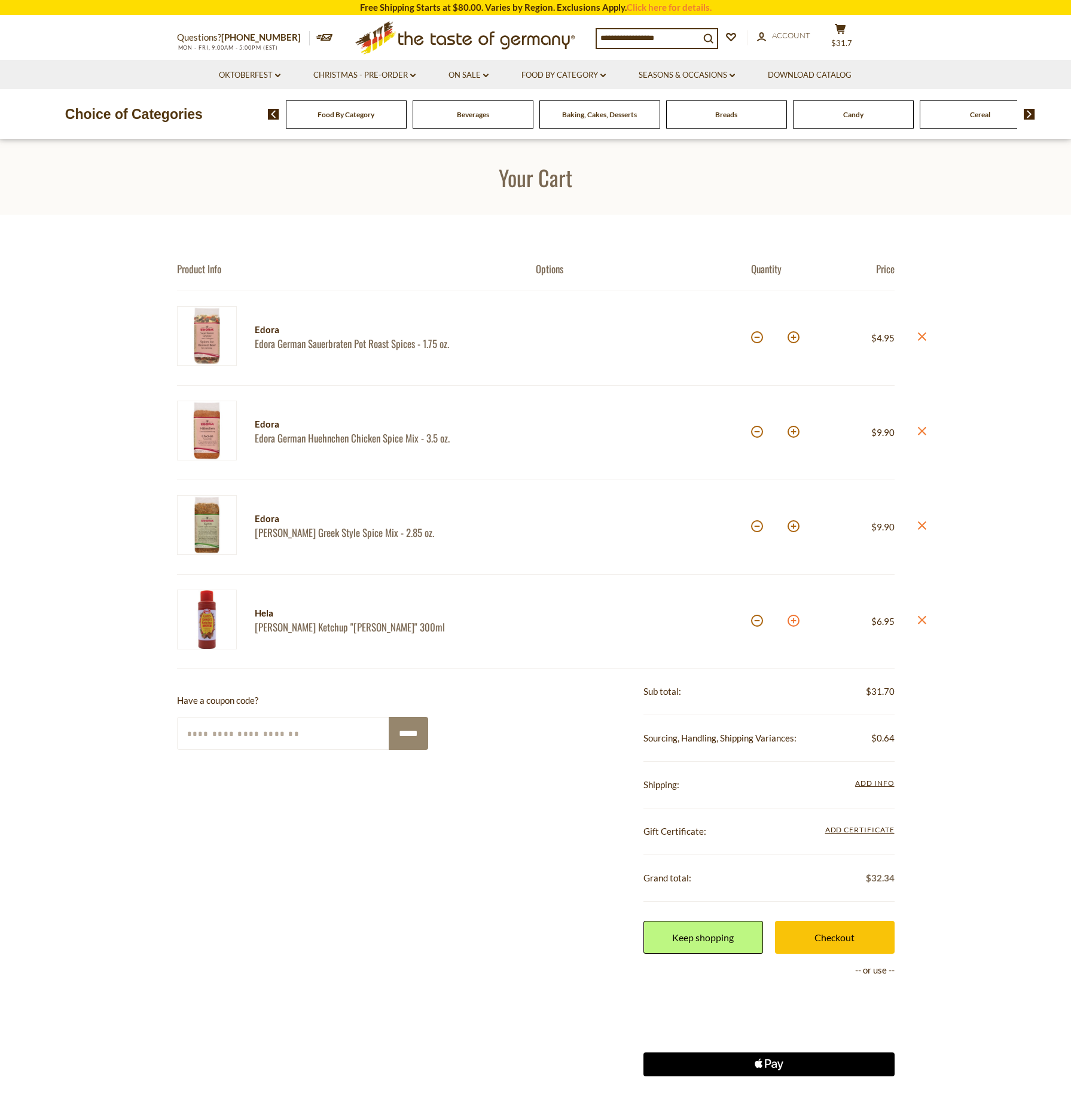
type input "*"
click at [1025, 113] on img at bounding box center [1030, 115] width 11 height 11
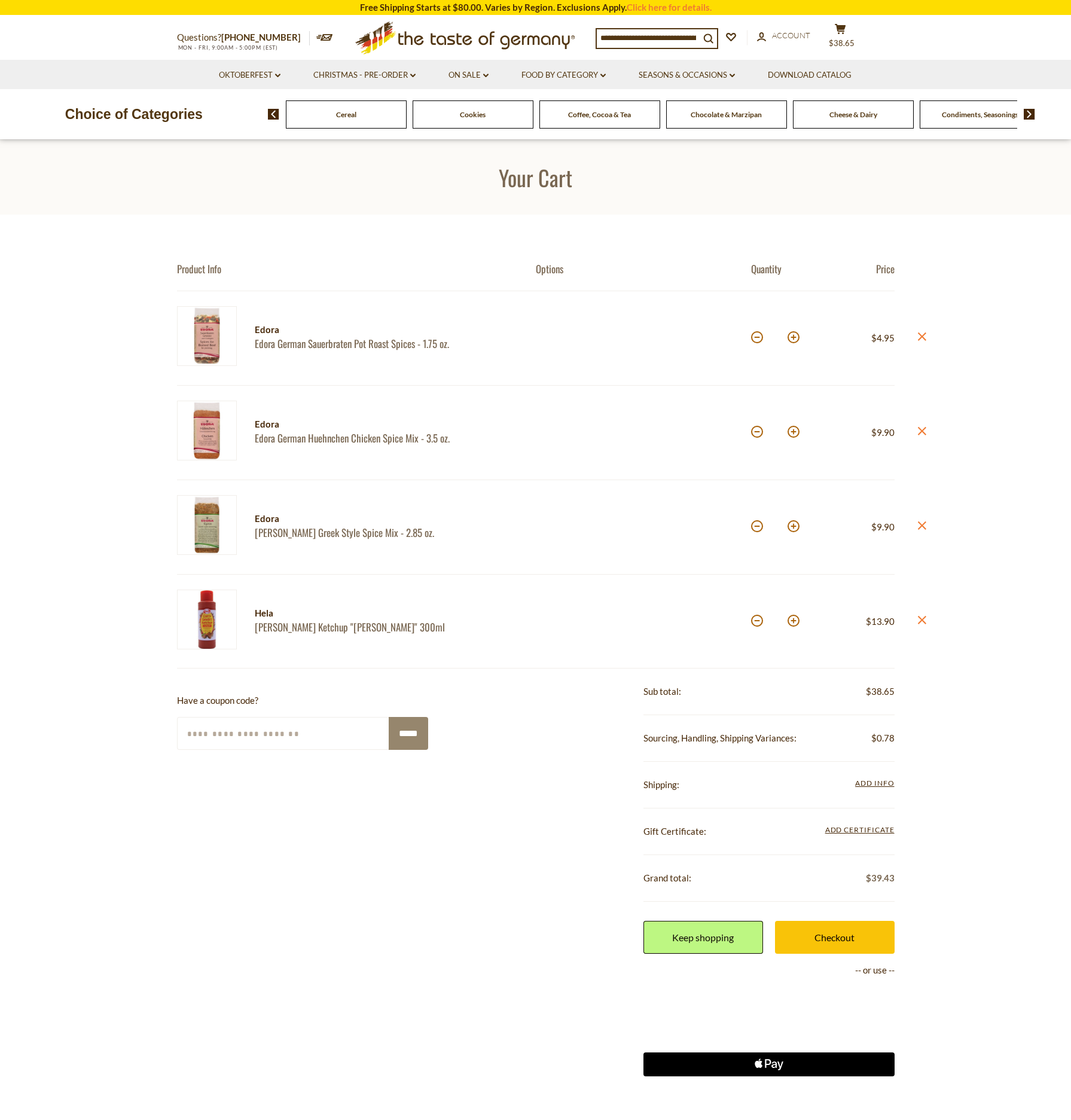
click at [838, 114] on span "Cheese & Dairy" at bounding box center [853, 114] width 48 height 9
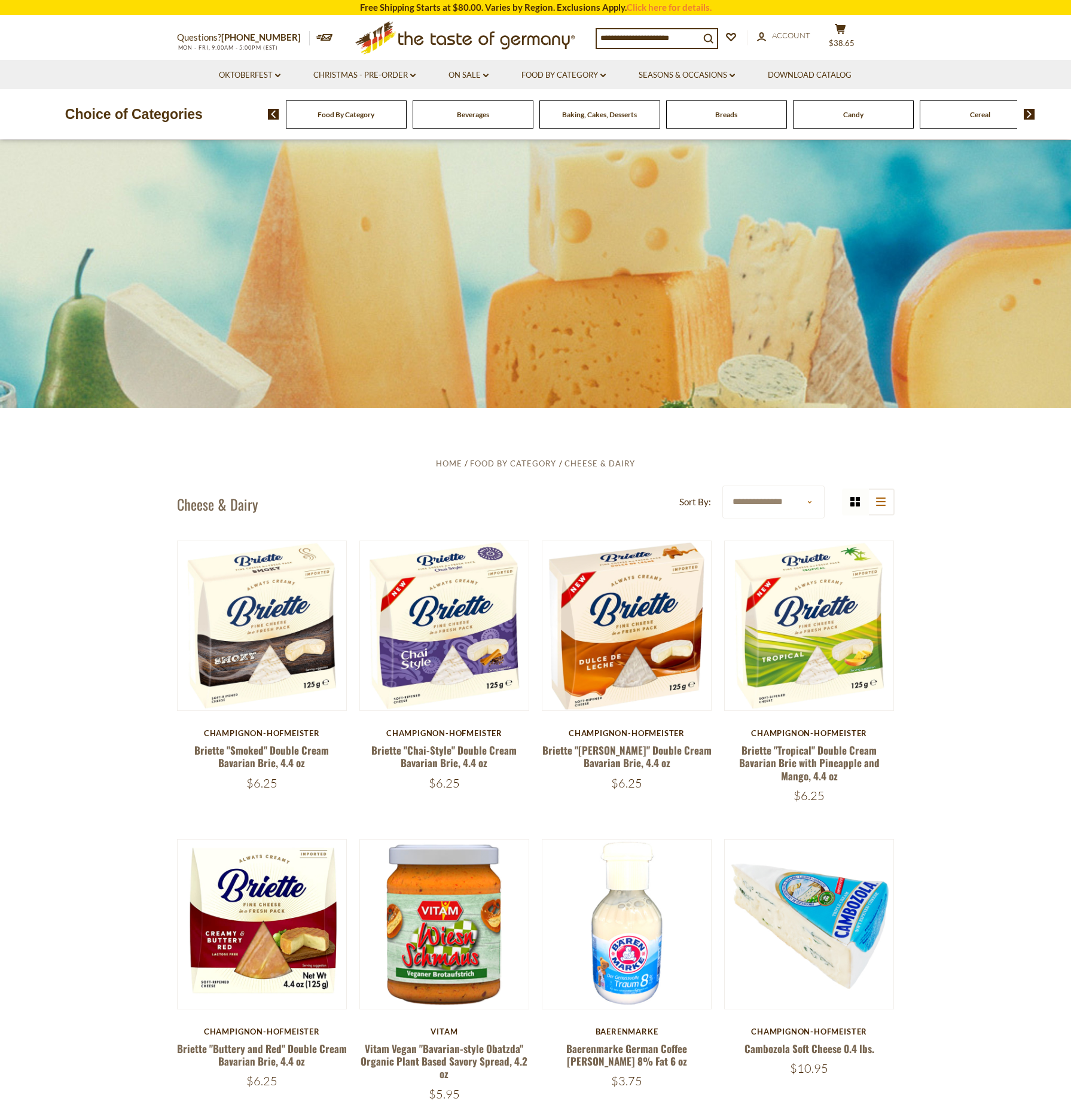
click at [1027, 113] on img at bounding box center [1030, 115] width 11 height 11
click at [1031, 112] on img at bounding box center [1030, 115] width 11 height 11
click at [859, 115] on span "Chocolate & Marzipan" at bounding box center [885, 114] width 71 height 9
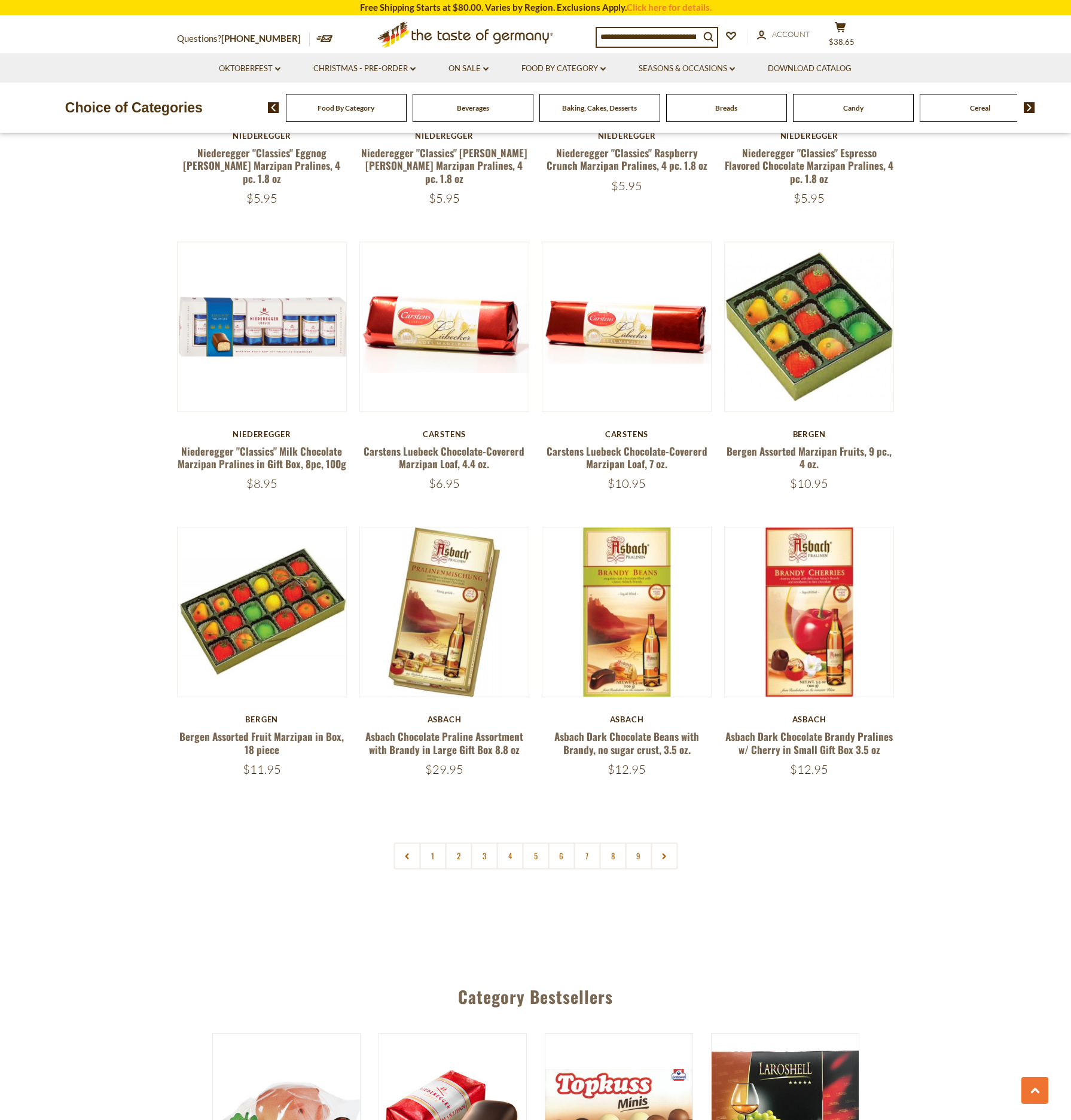
scroll to position [2583, 0]
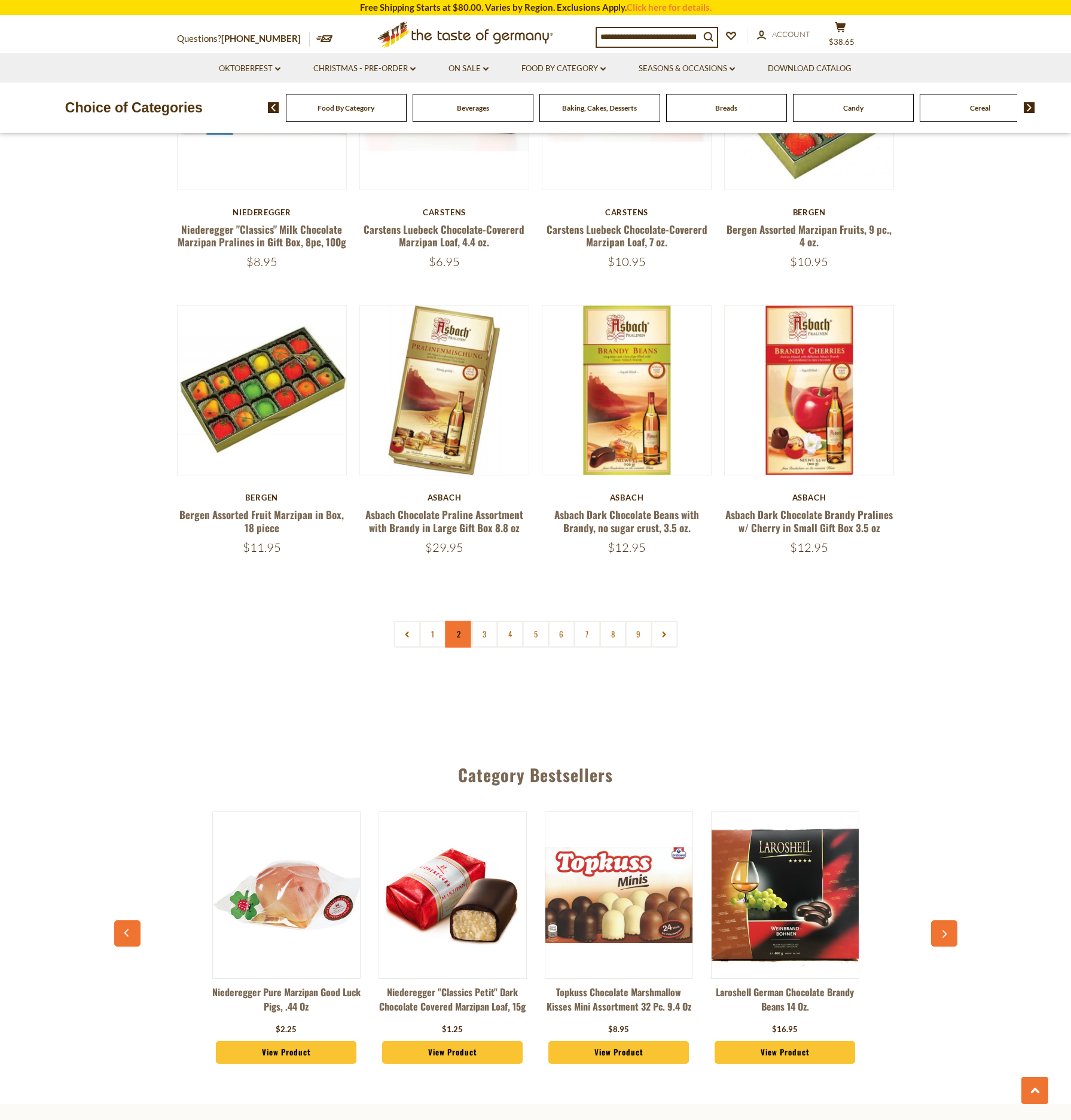
click at [466, 632] on link "2" at bounding box center [458, 634] width 27 height 27
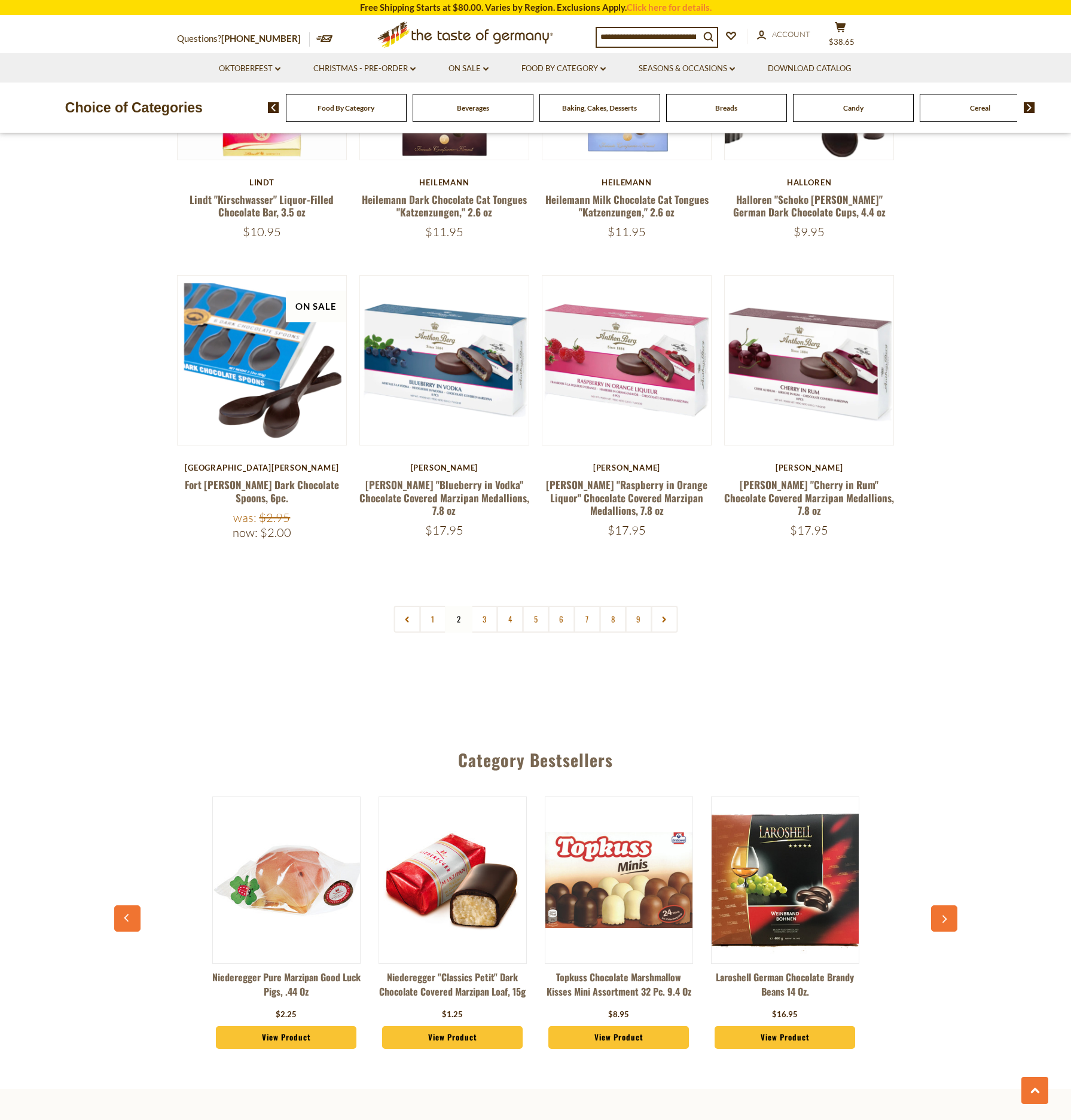
scroll to position [2637, 0]
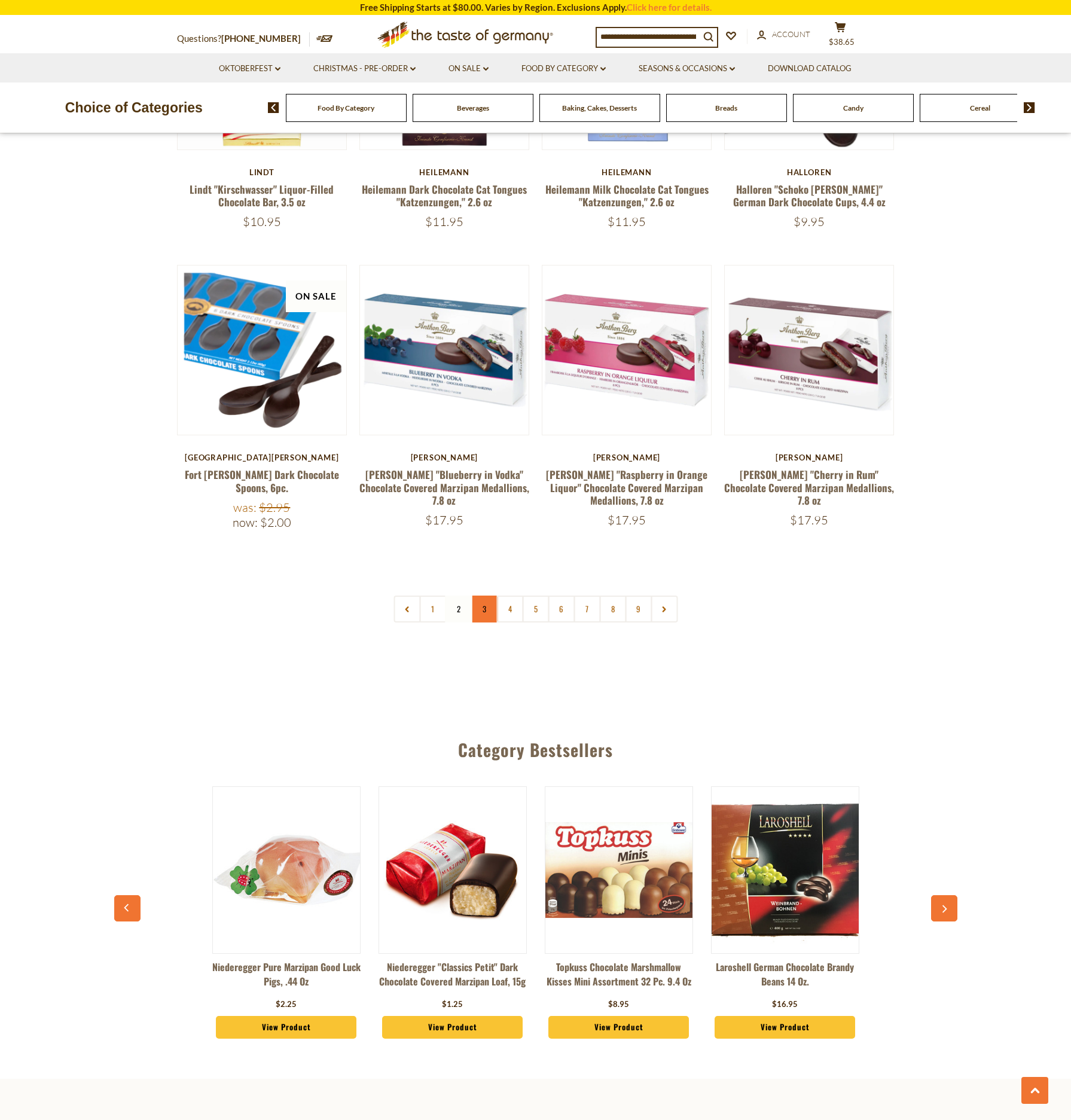
click at [483, 595] on link "3" at bounding box center [484, 609] width 27 height 27
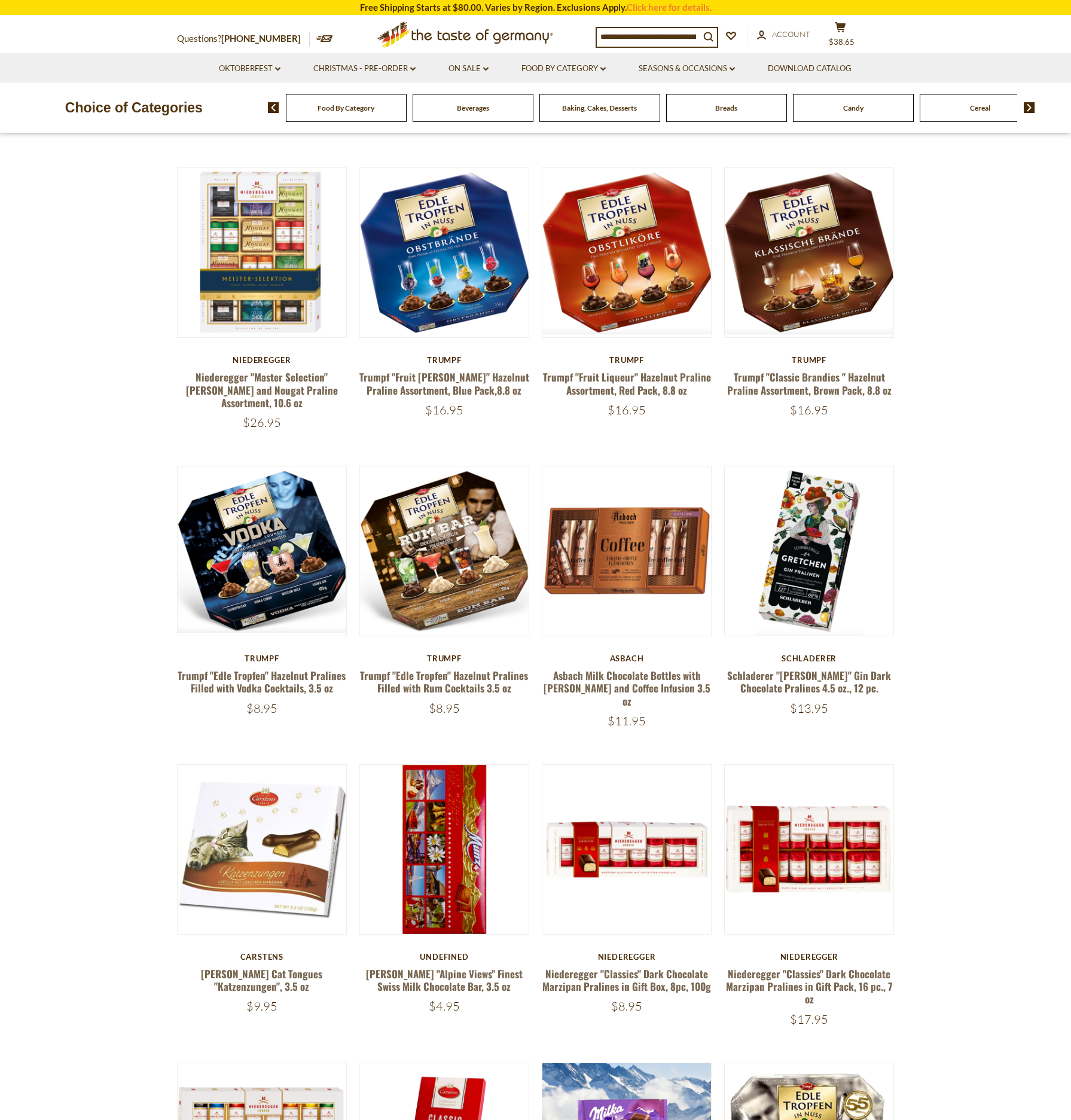
scroll to position [988, 0]
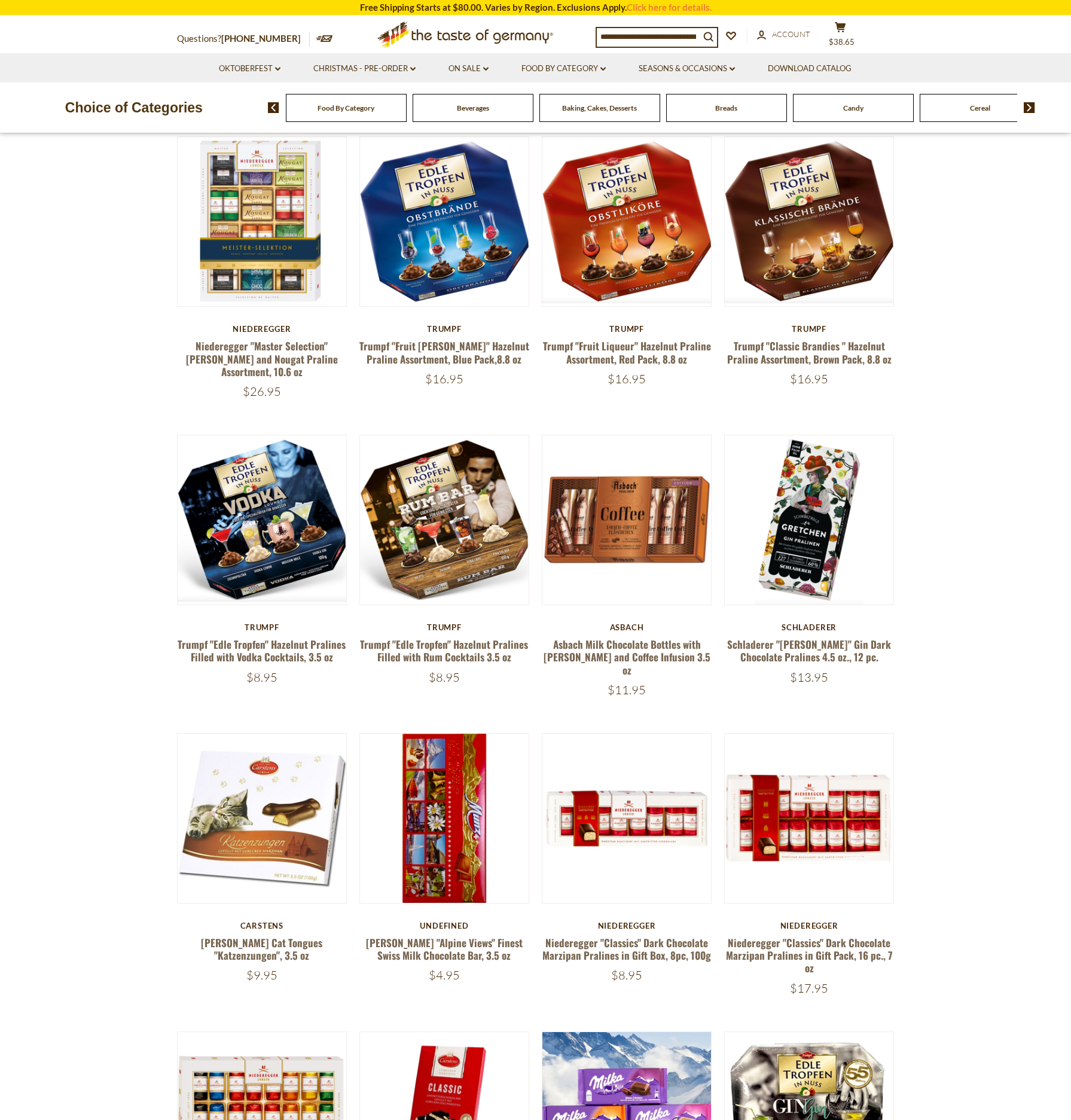
click at [1029, 108] on img at bounding box center [1030, 108] width 11 height 11
click at [956, 108] on span "Cookies" at bounding box center [948, 108] width 26 height 9
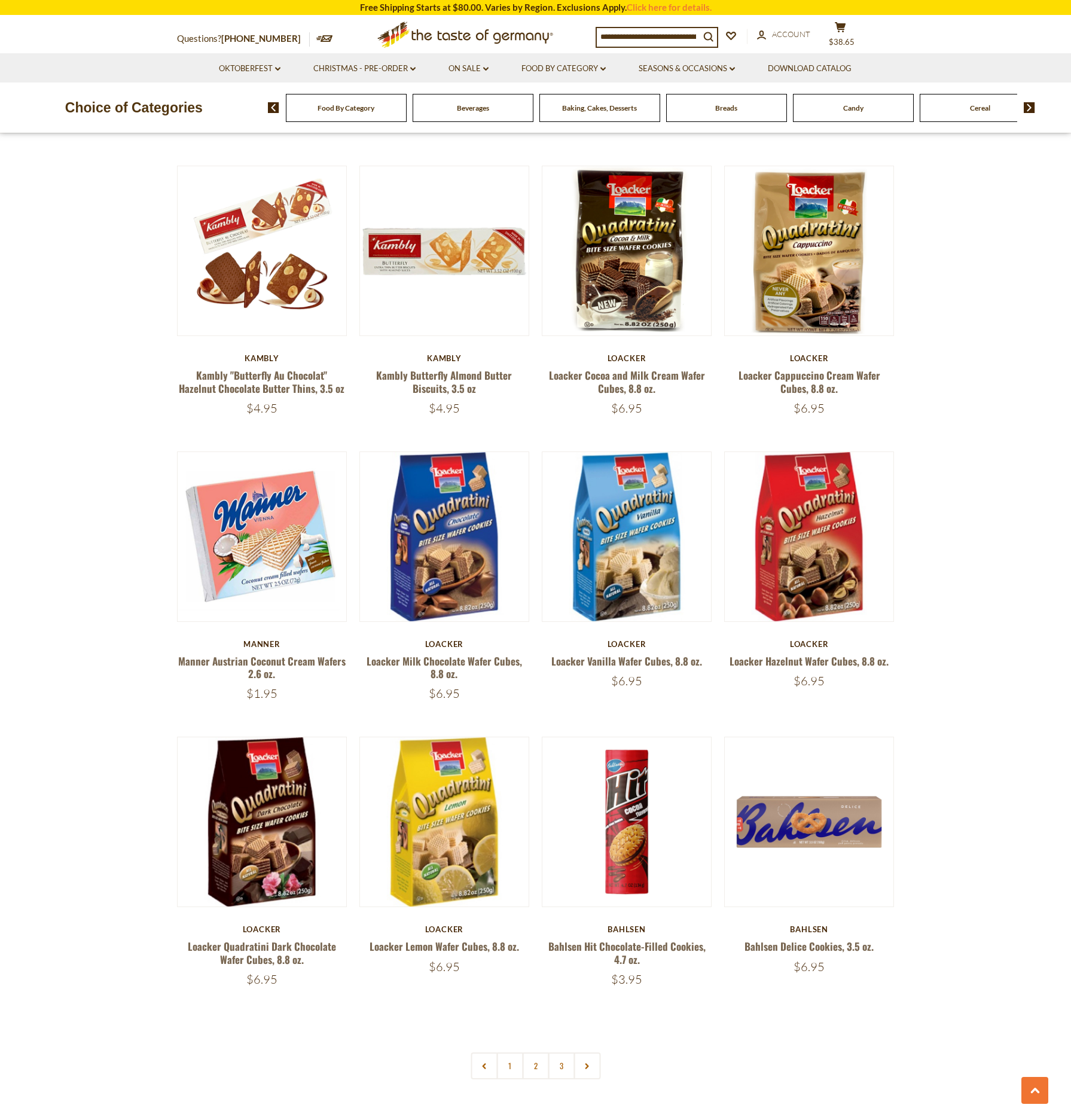
scroll to position [2152, 0]
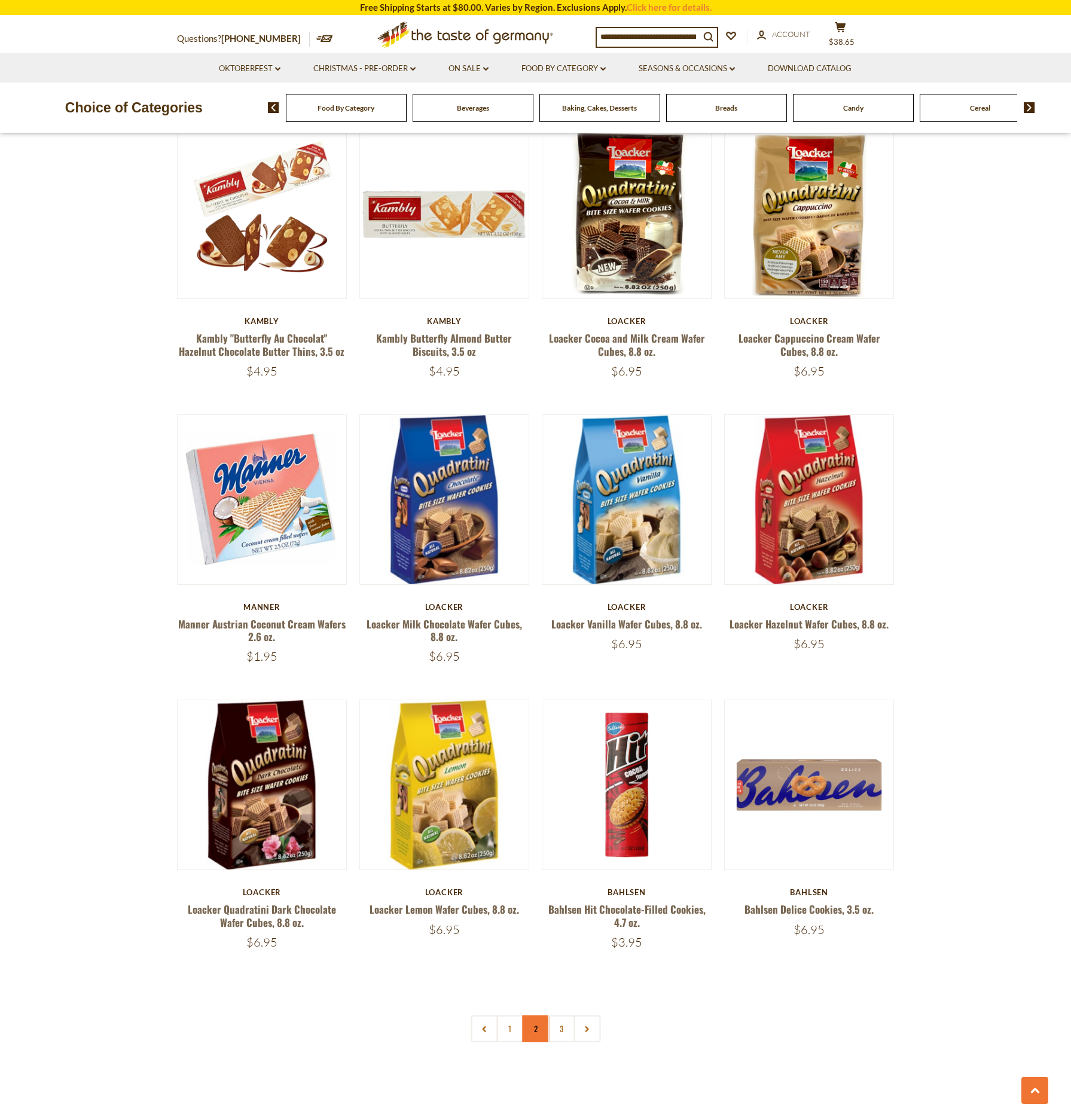
click at [536, 1031] on link "2" at bounding box center [536, 1028] width 27 height 27
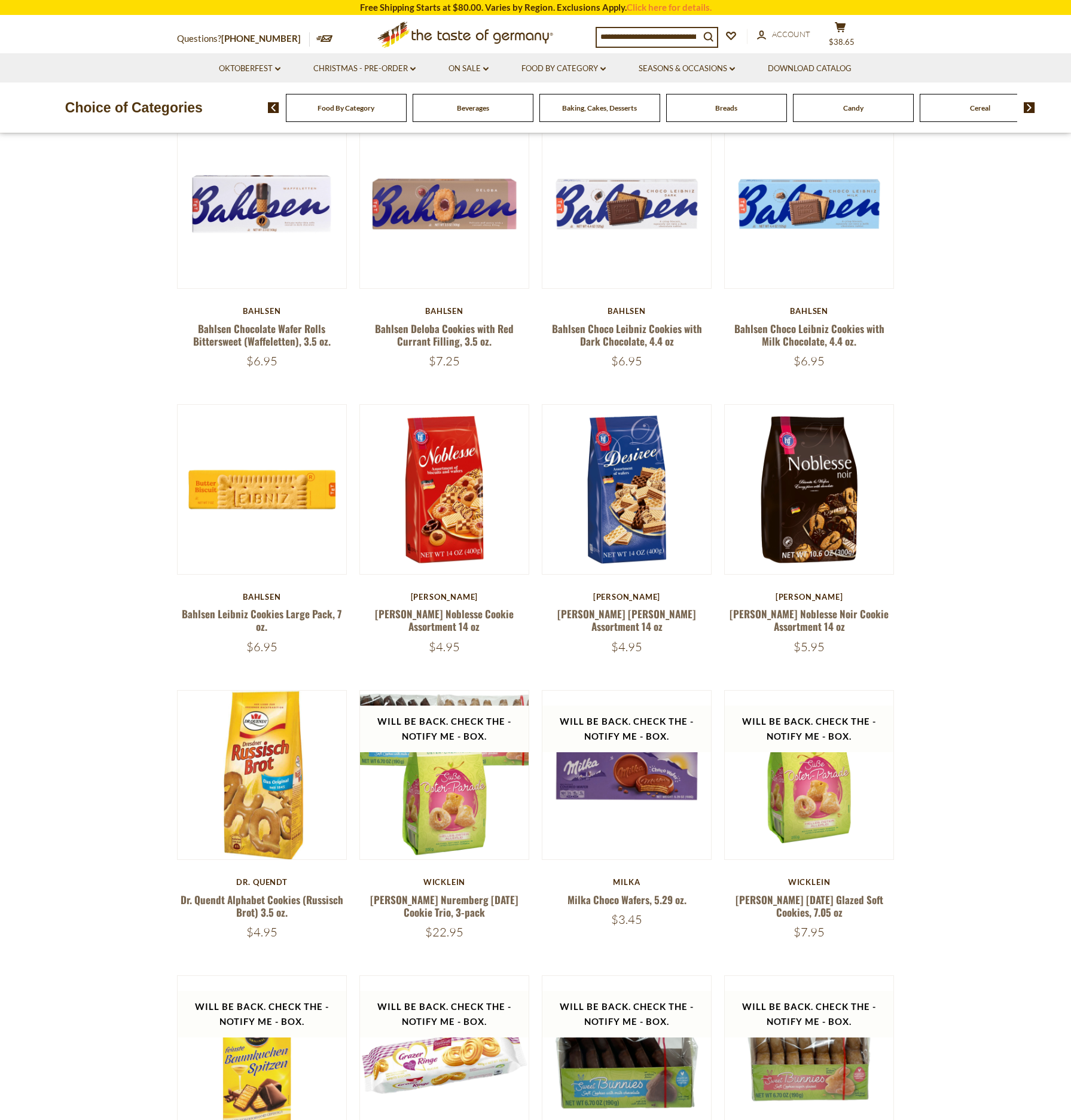
scroll to position [701, 0]
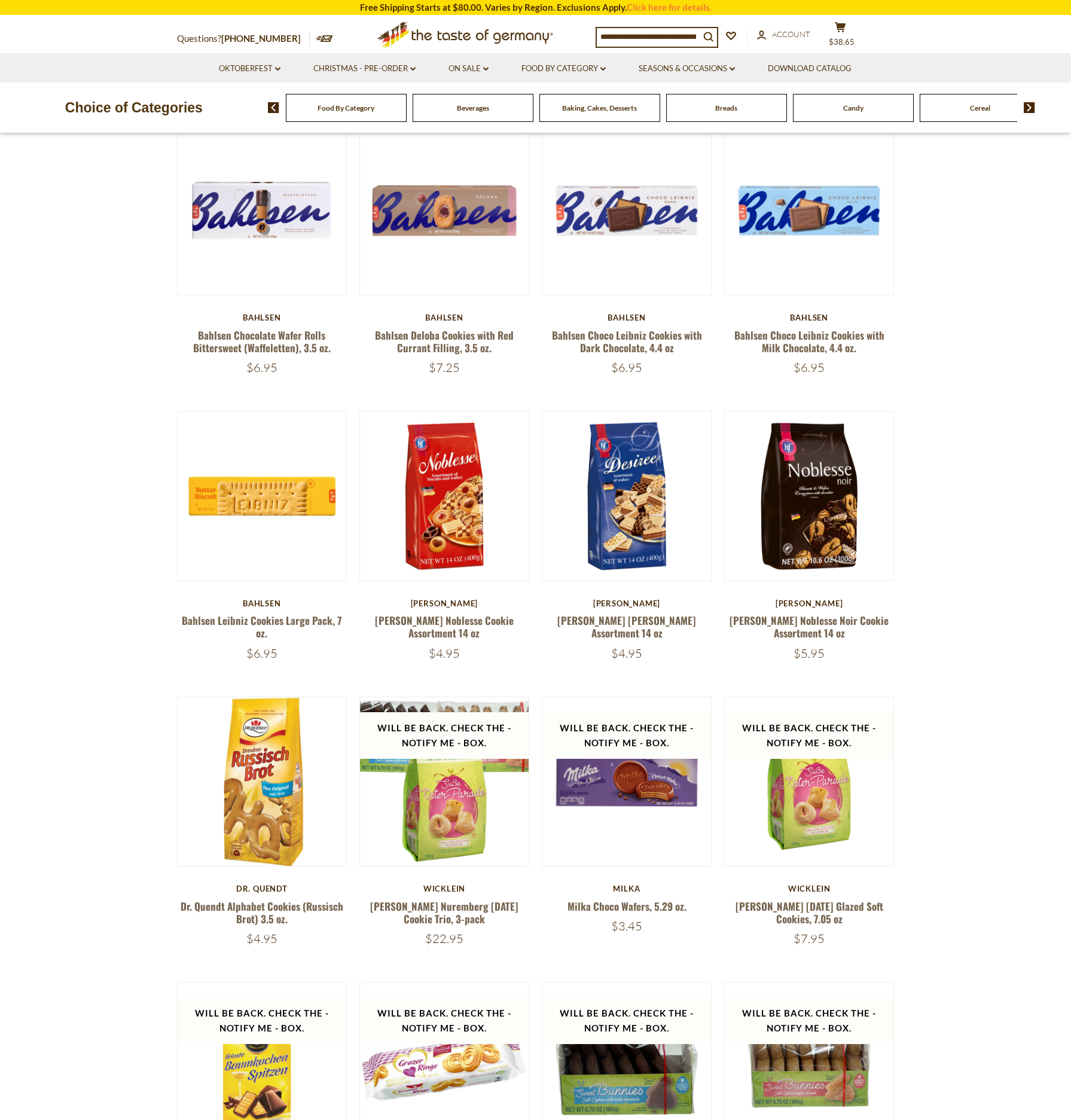
click at [983, 107] on span "Cereal" at bounding box center [980, 108] width 21 height 9
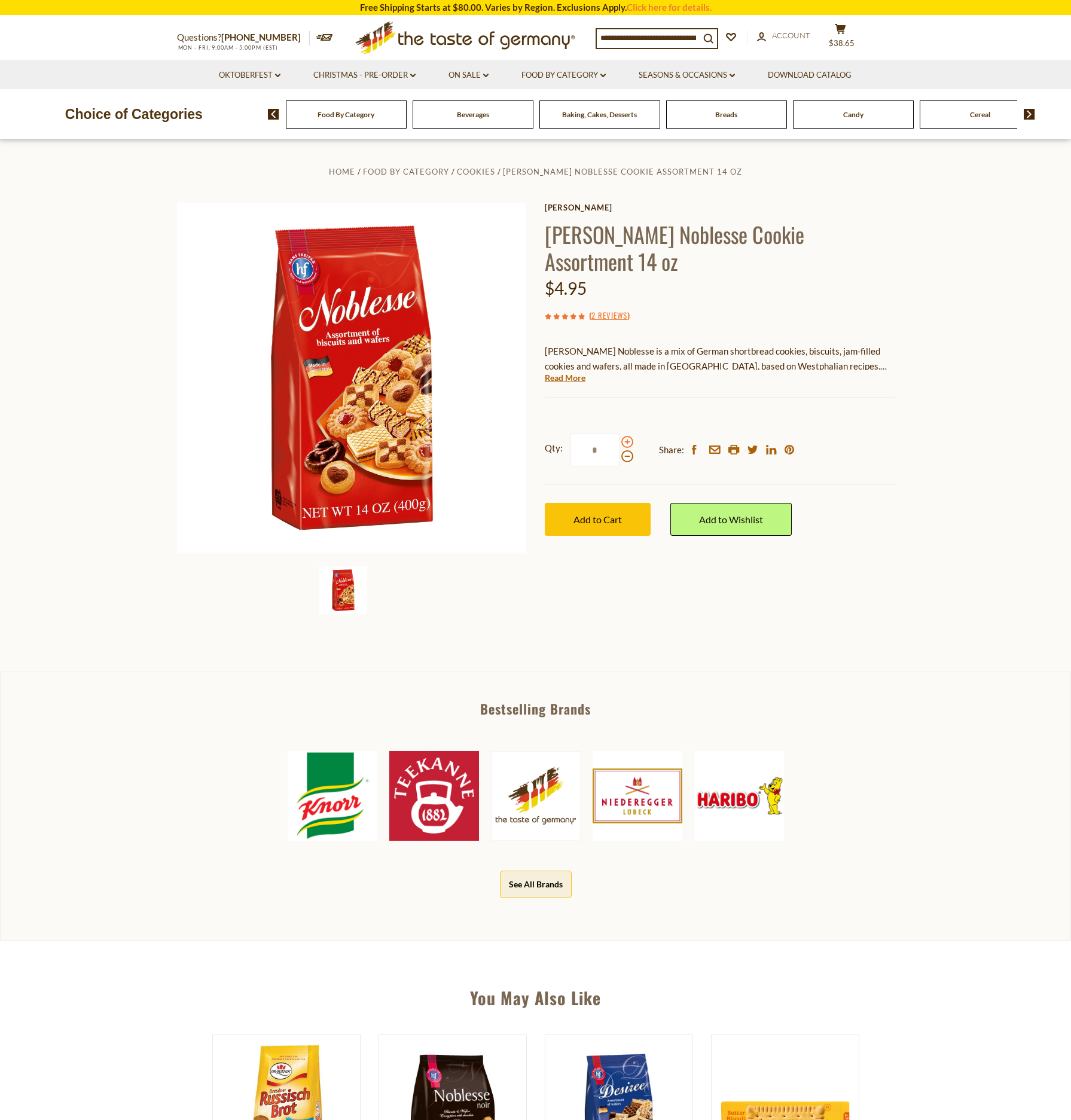
click at [629, 441] on span at bounding box center [627, 441] width 12 height 12
click at [619, 441] on input "*" at bounding box center [595, 449] width 49 height 33
click at [622, 455] on div at bounding box center [627, 448] width 12 height 26
click at [619, 455] on input "*" at bounding box center [595, 449] width 49 height 33
click at [627, 457] on span at bounding box center [627, 456] width 12 height 12
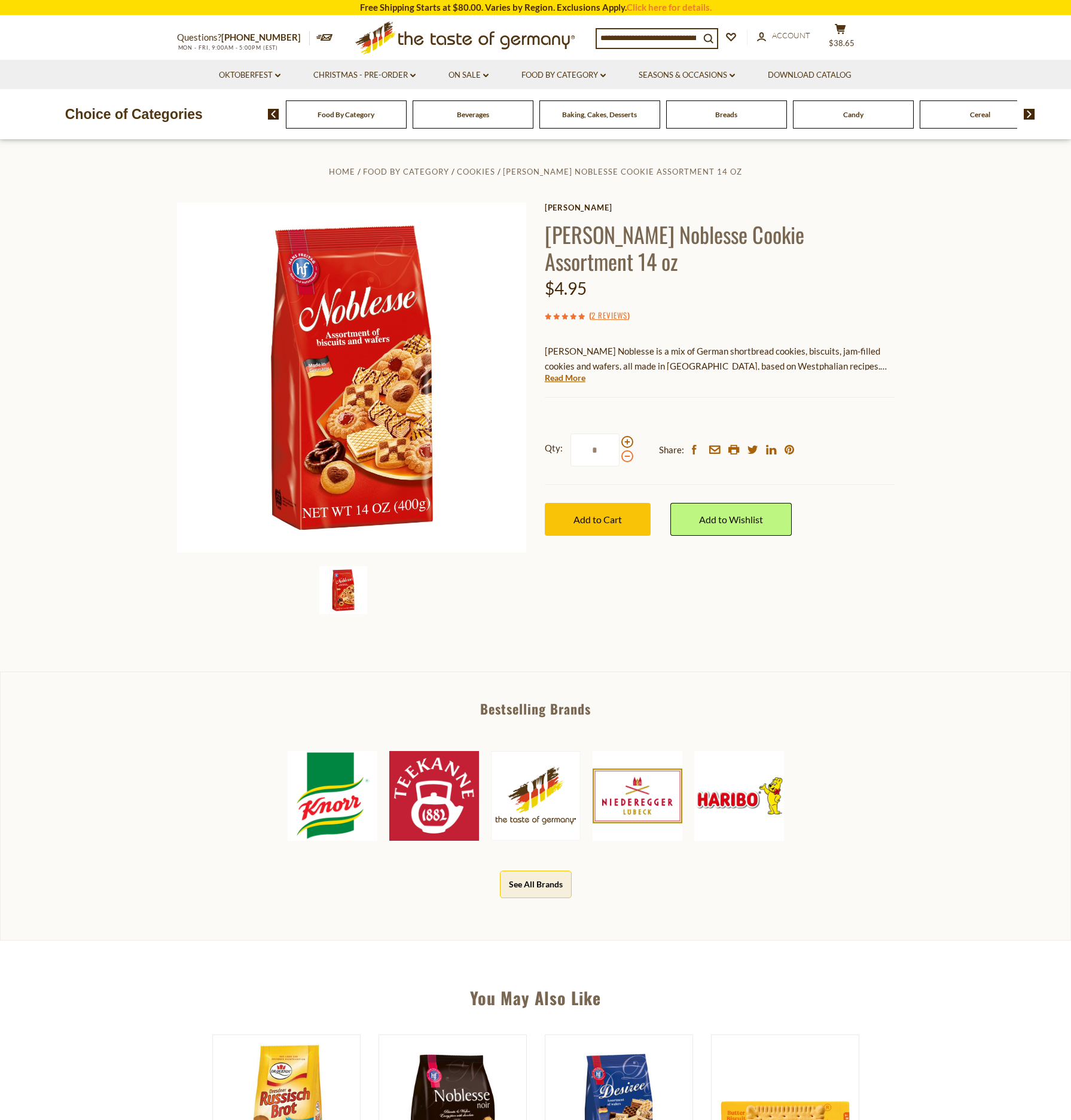
click at [619, 457] on input "*" at bounding box center [595, 449] width 49 height 33
drag, startPoint x: 597, startPoint y: 448, endPoint x: 579, endPoint y: 448, distance: 18.0
click at [572, 448] on input "*" at bounding box center [595, 449] width 49 height 33
type input "*"
click at [612, 519] on span "Add to Cart" at bounding box center [598, 519] width 49 height 11
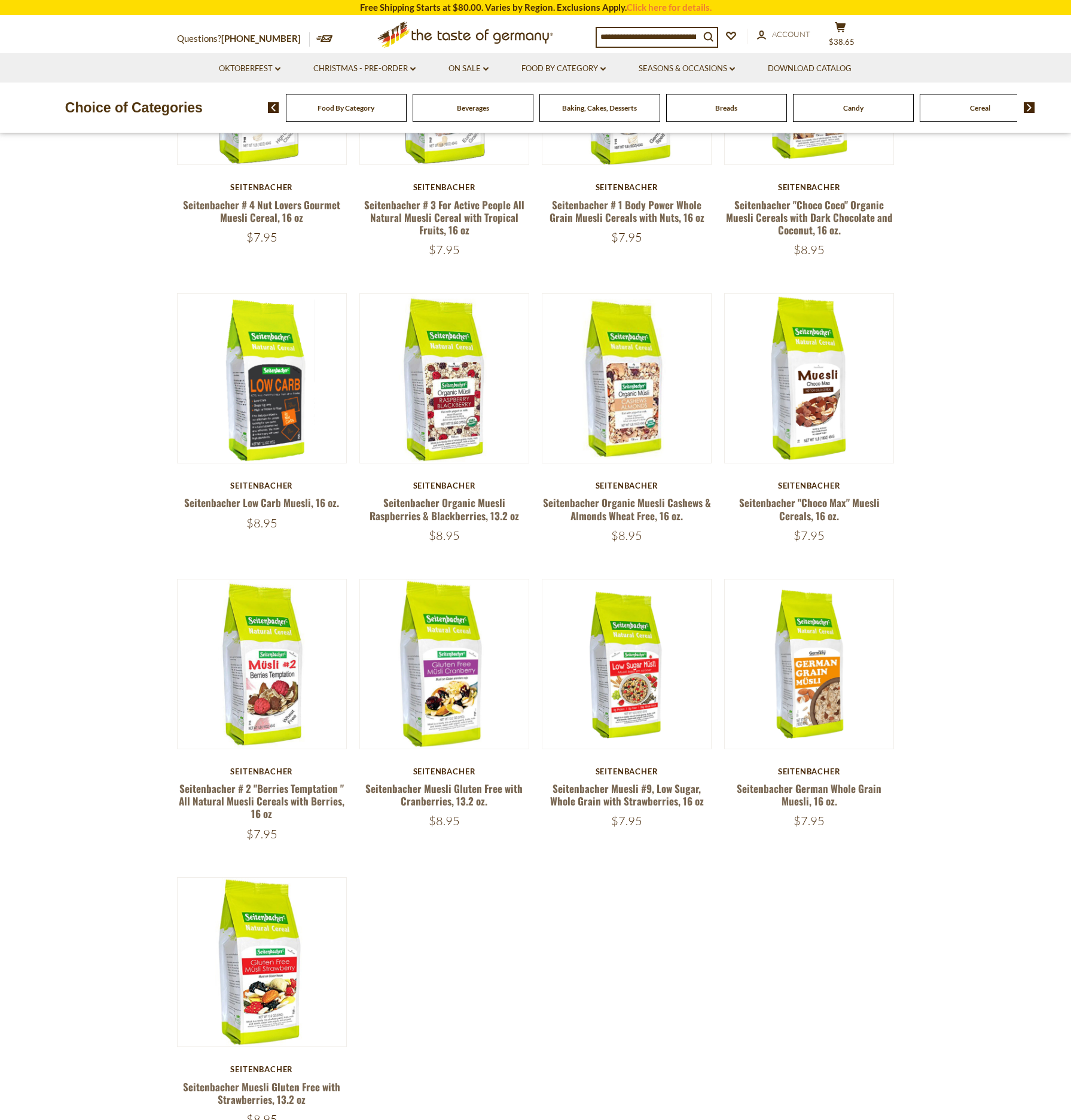
scroll to position [861, 0]
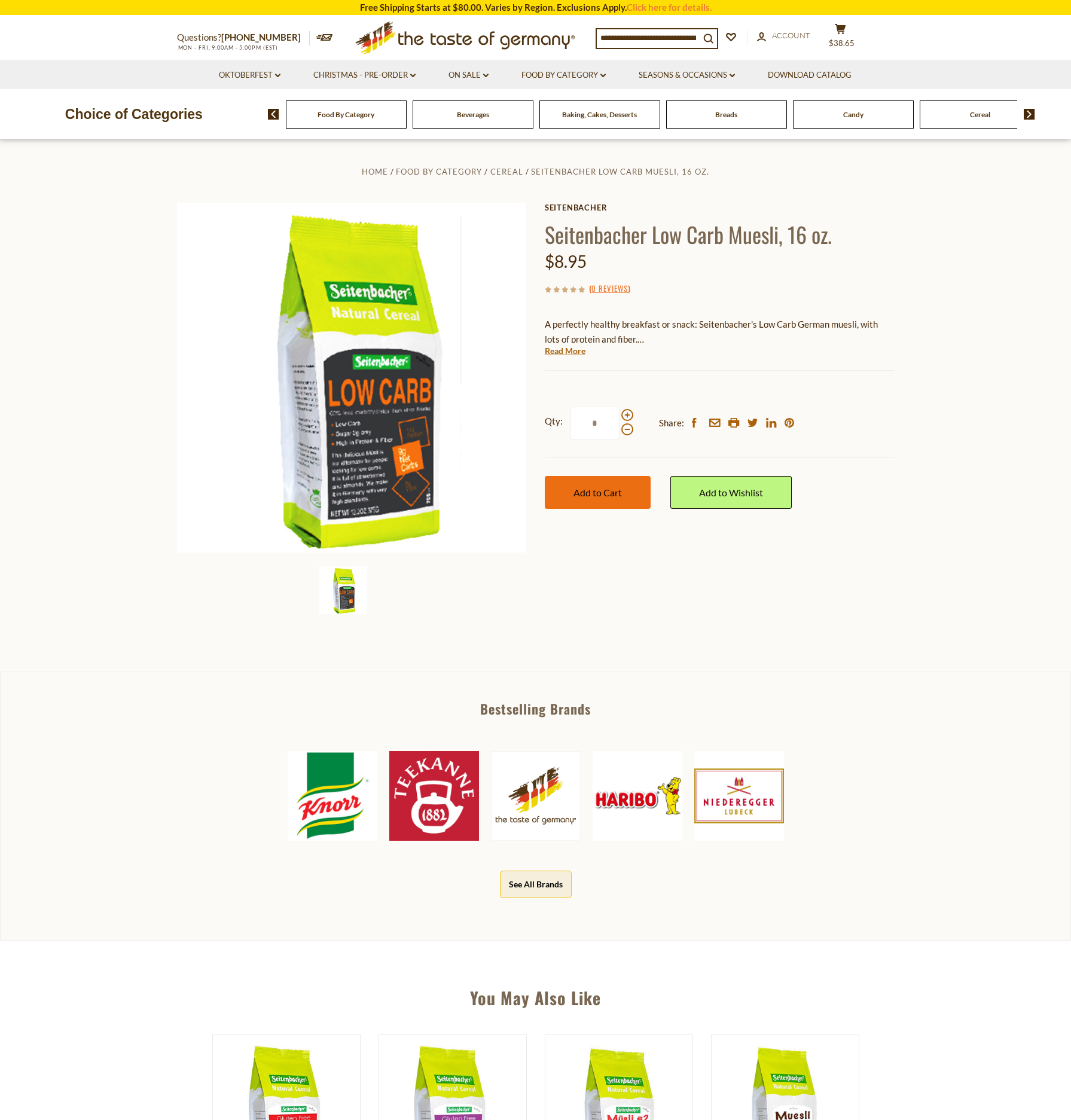
click at [575, 491] on span "Add to Cart" at bounding box center [598, 492] width 49 height 11
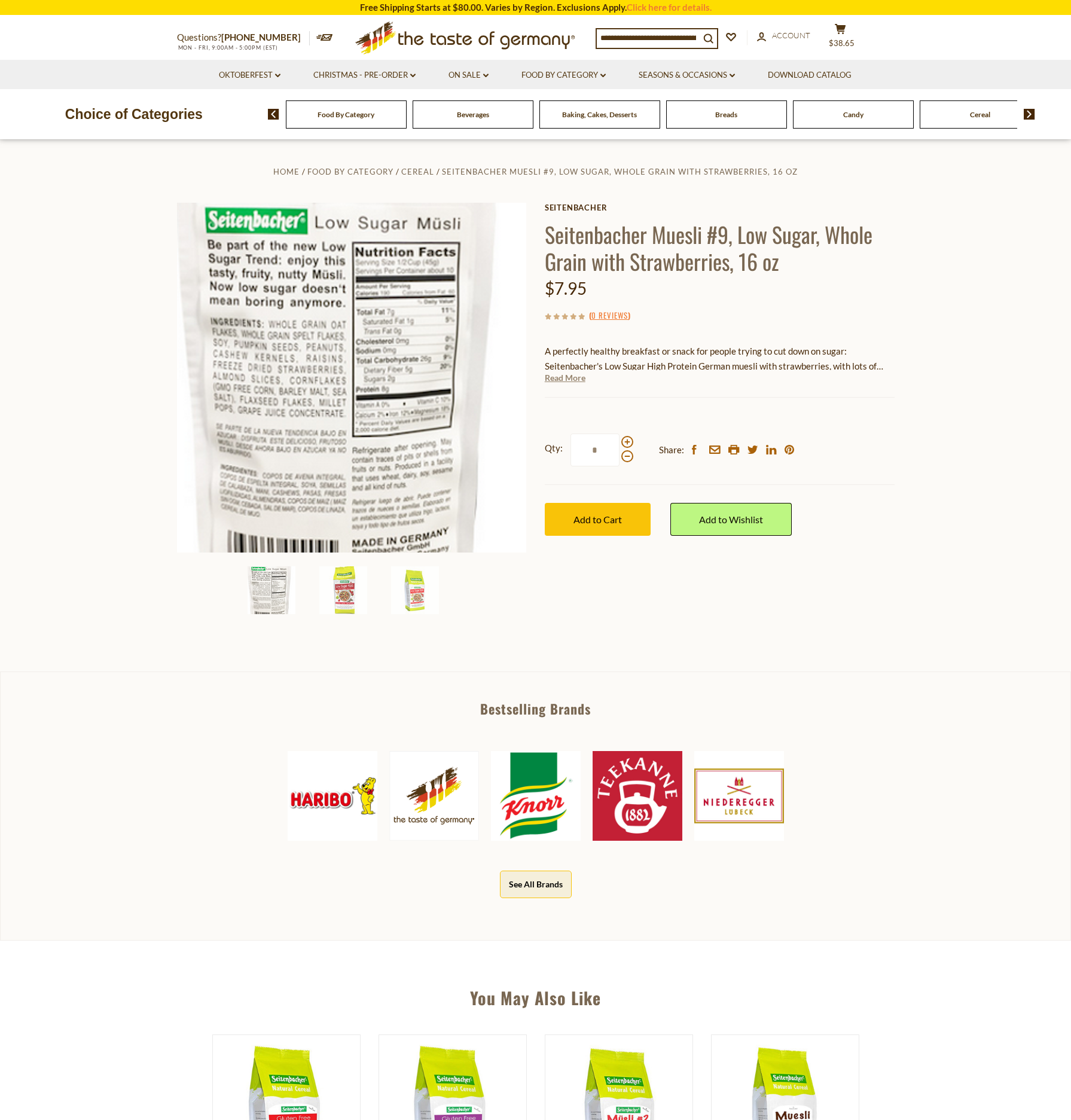
click at [567, 380] on link "Read More" at bounding box center [565, 378] width 41 height 12
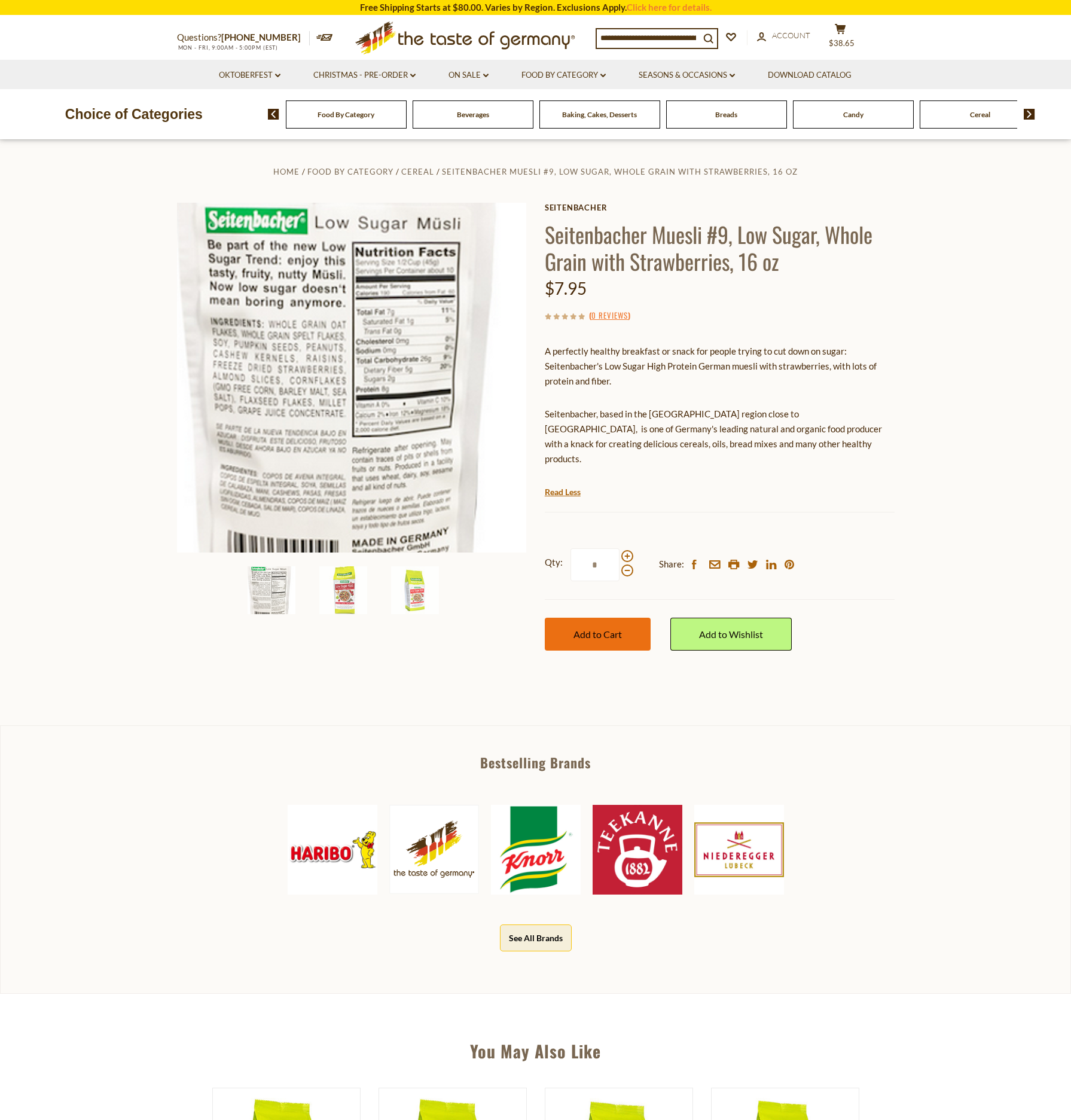
click at [587, 629] on span "Add to Cart" at bounding box center [598, 634] width 49 height 11
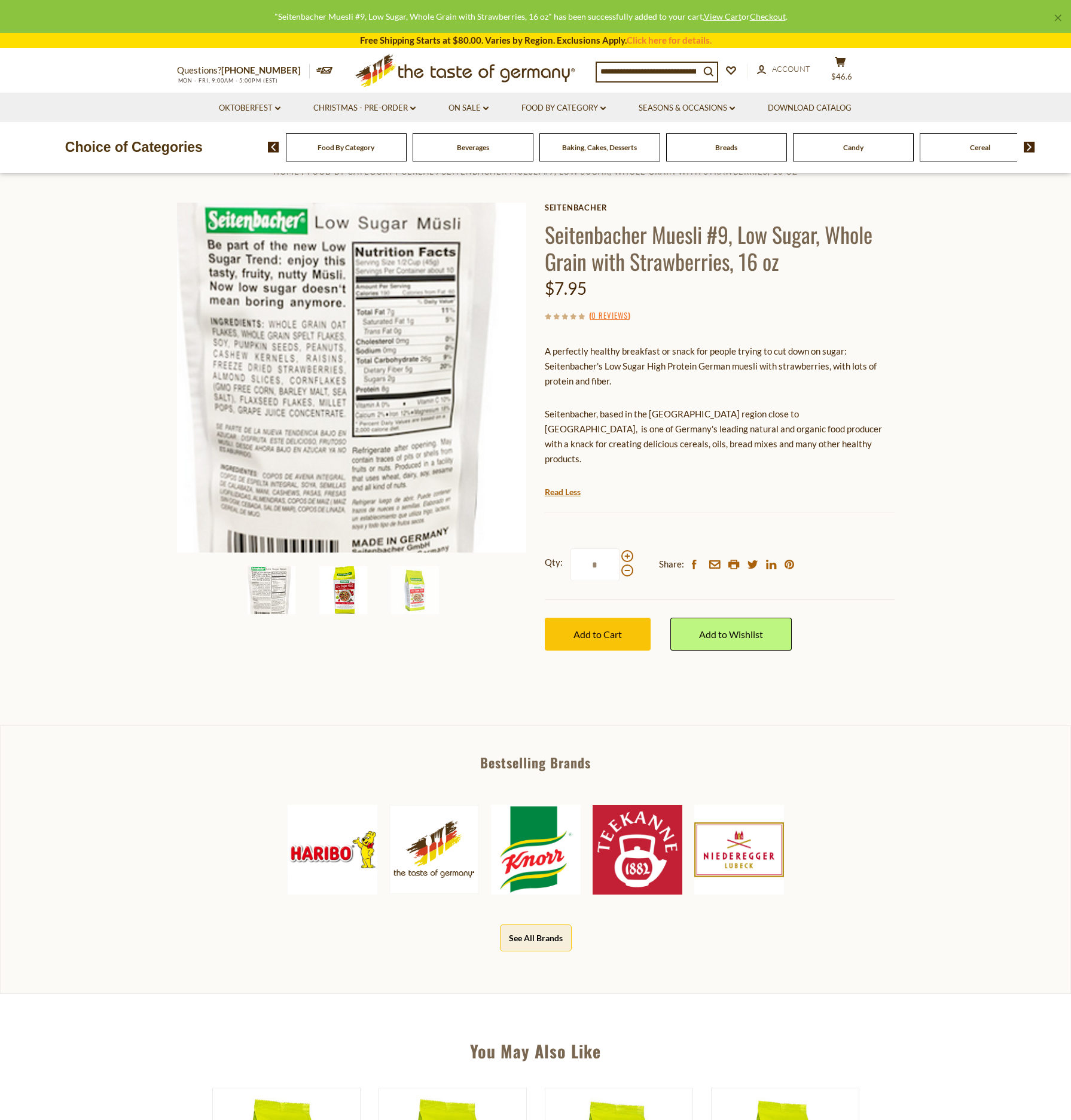
click at [336, 585] on img at bounding box center [343, 590] width 48 height 48
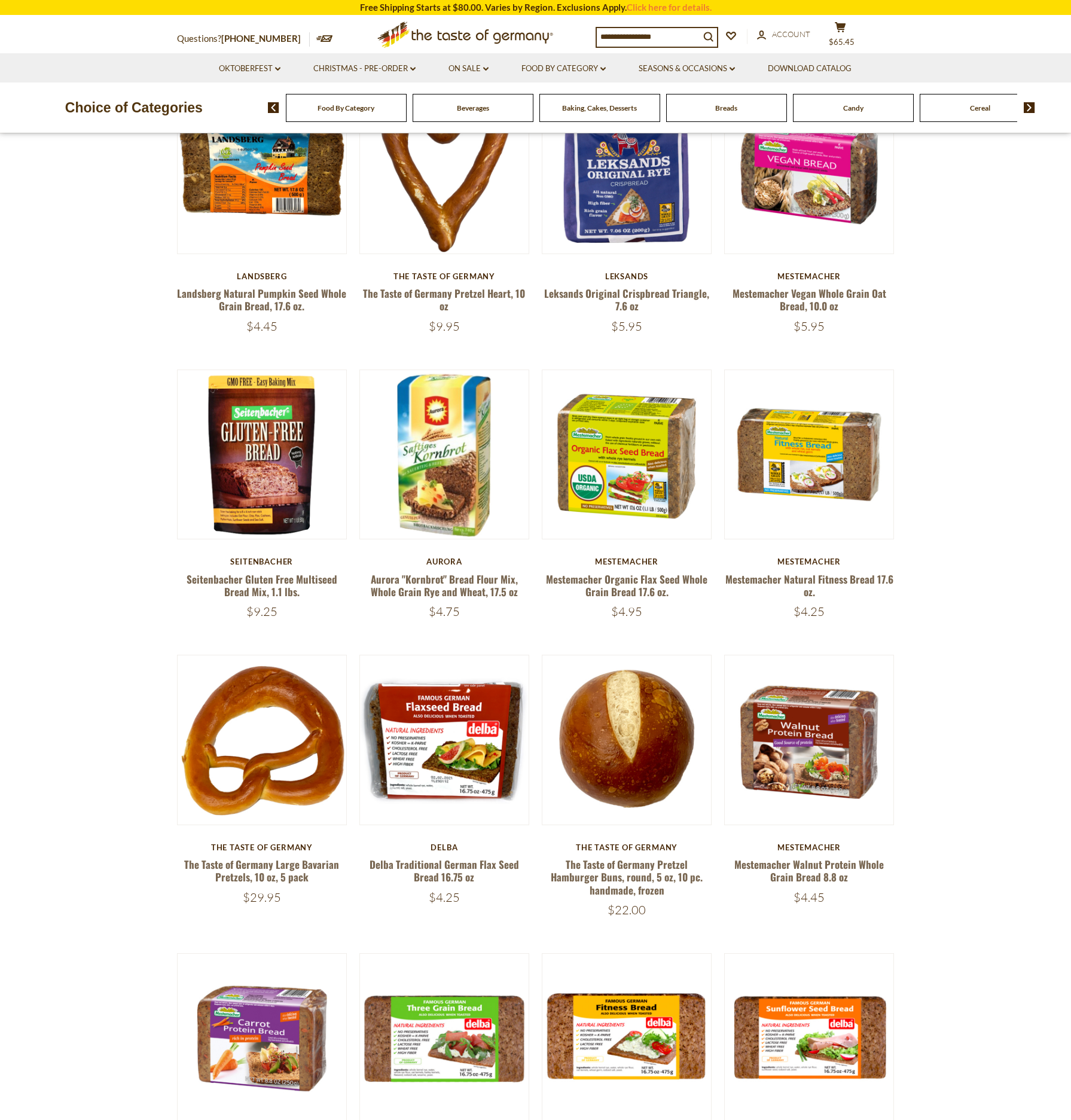
scroll to position [1076, 0]
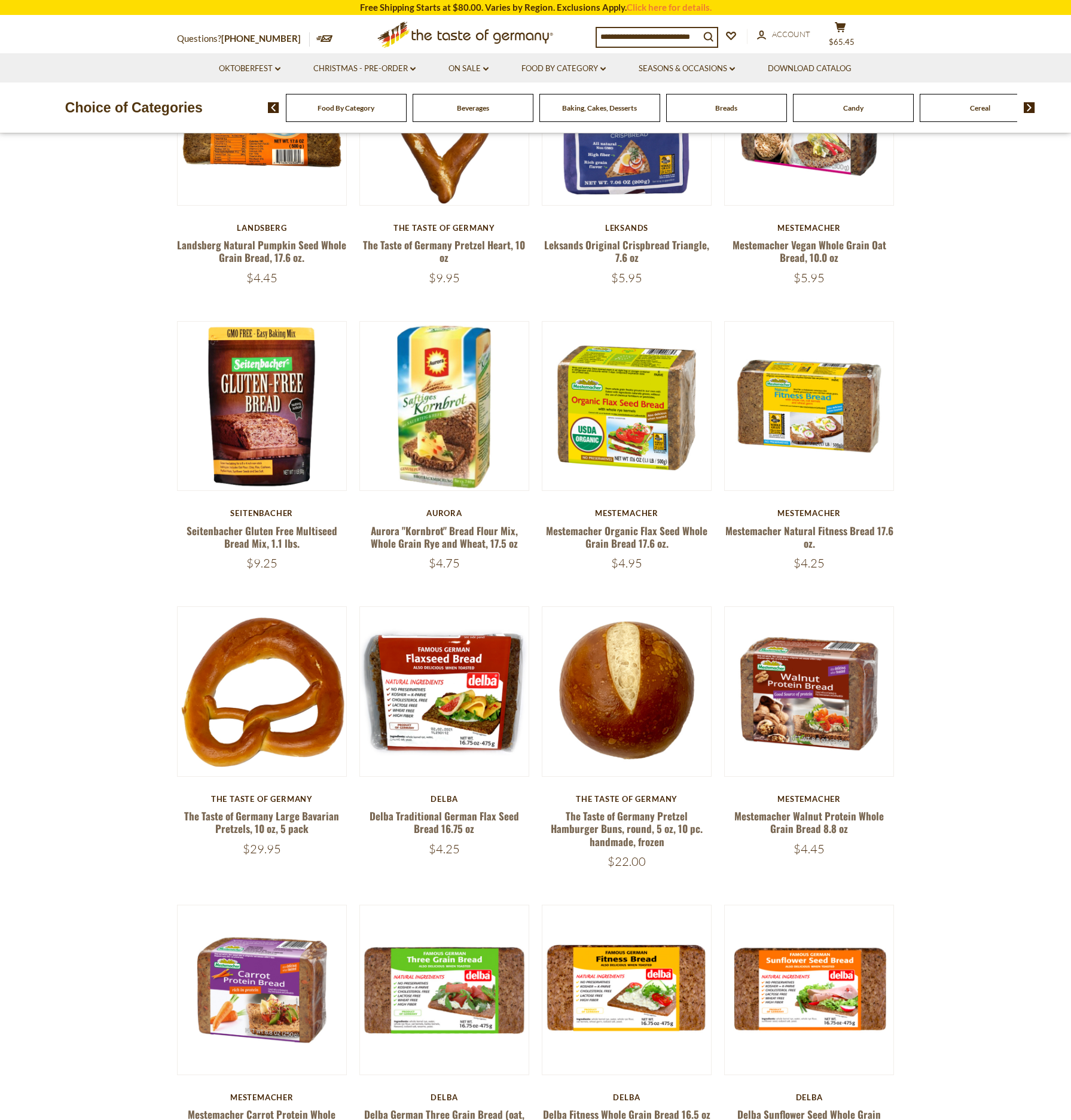
click at [593, 107] on span "Baking, Cakes, Desserts" at bounding box center [599, 108] width 75 height 9
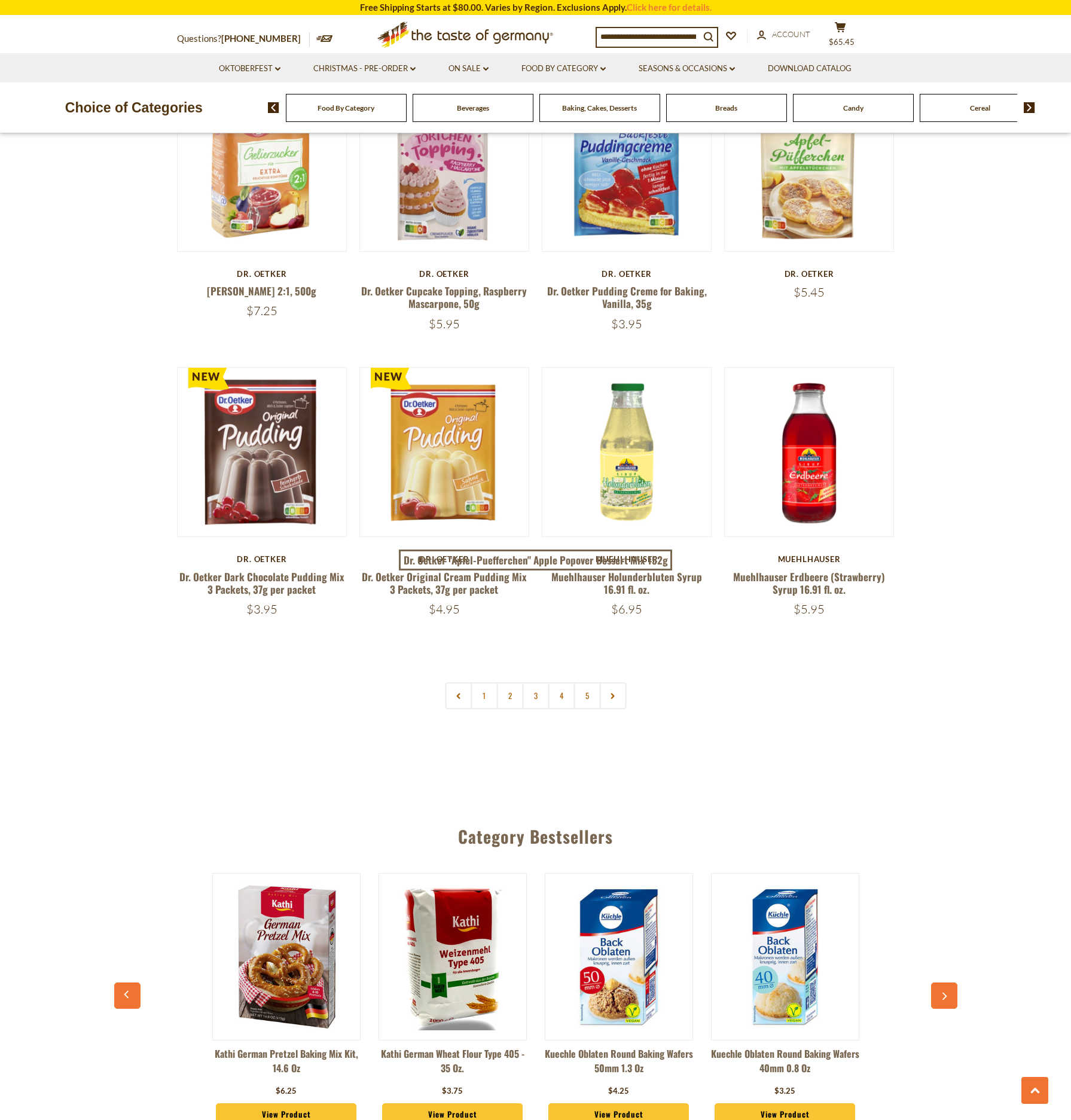
scroll to position [2583, 0]
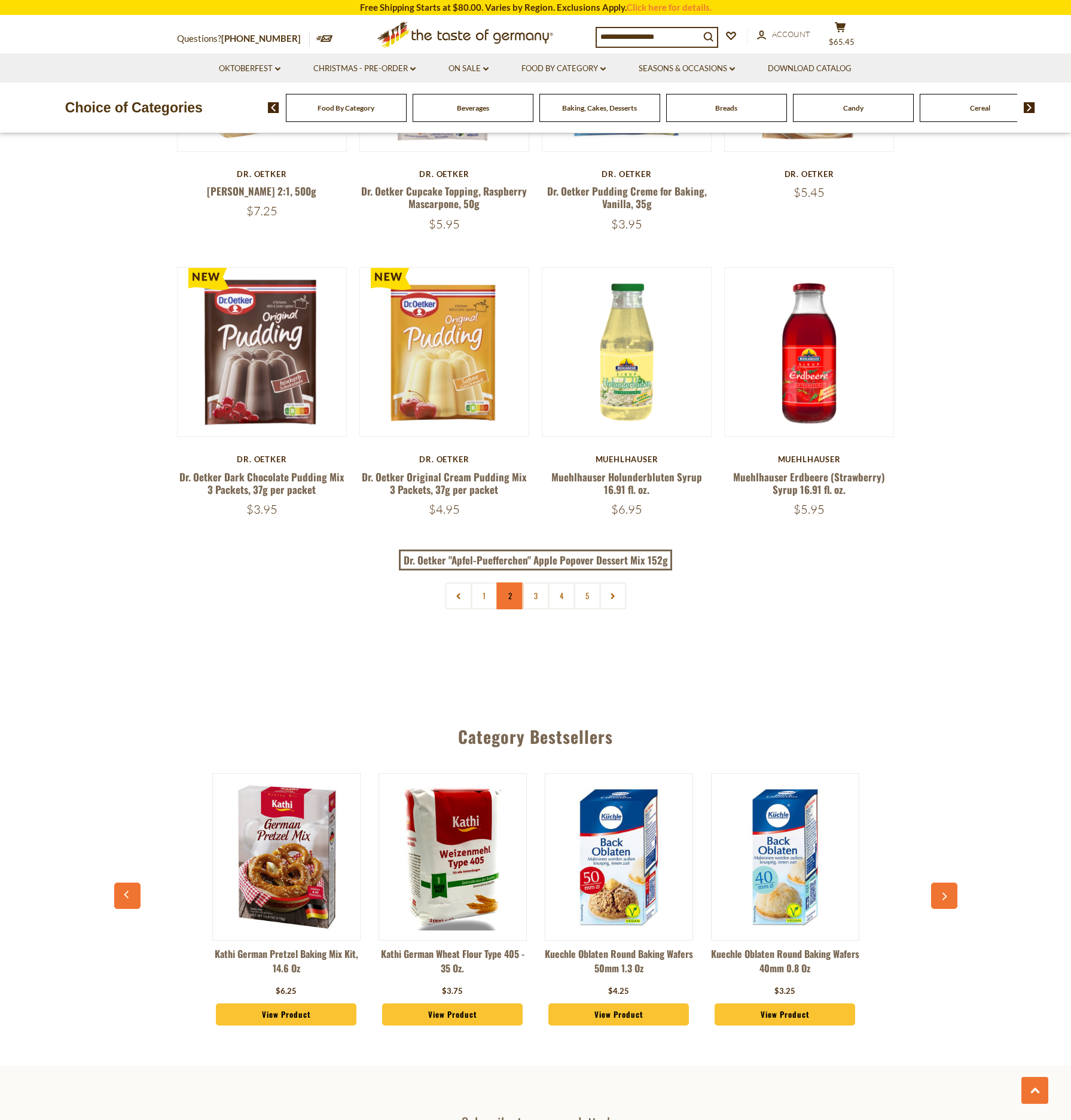
click at [514, 597] on link "2" at bounding box center [510, 596] width 27 height 27
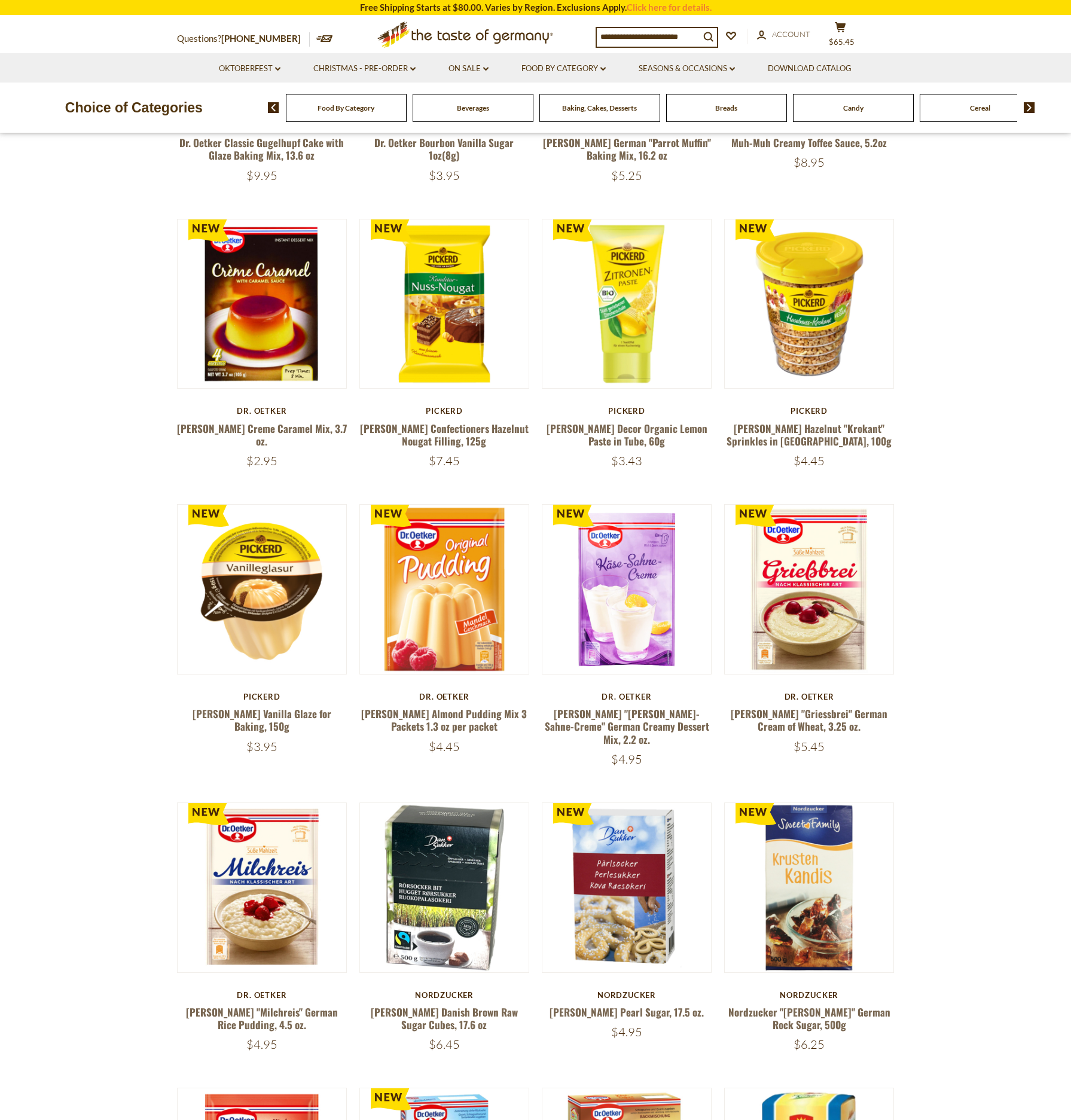
scroll to position [485, 0]
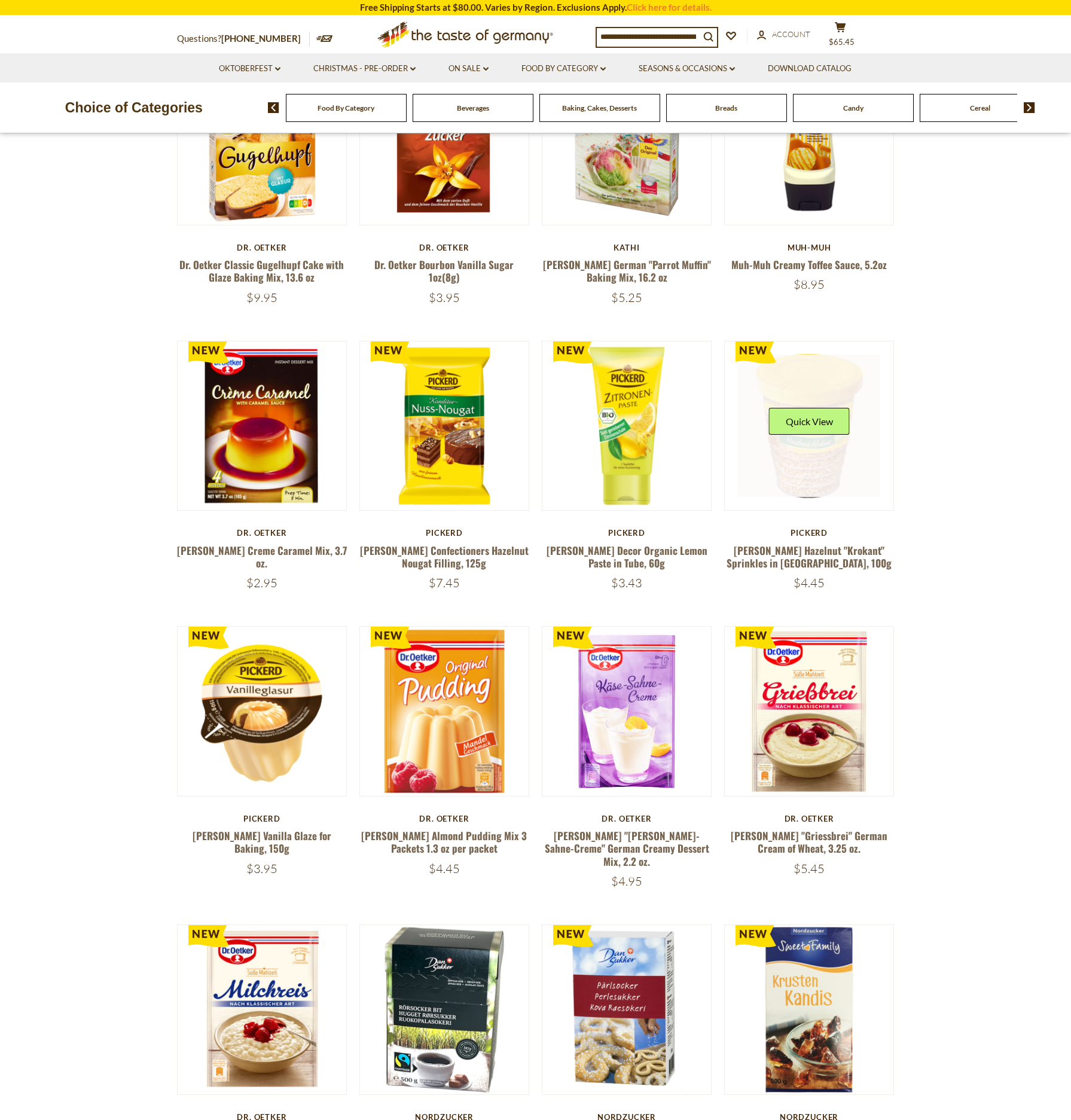
click at [802, 455] on link at bounding box center [809, 425] width 143 height 143
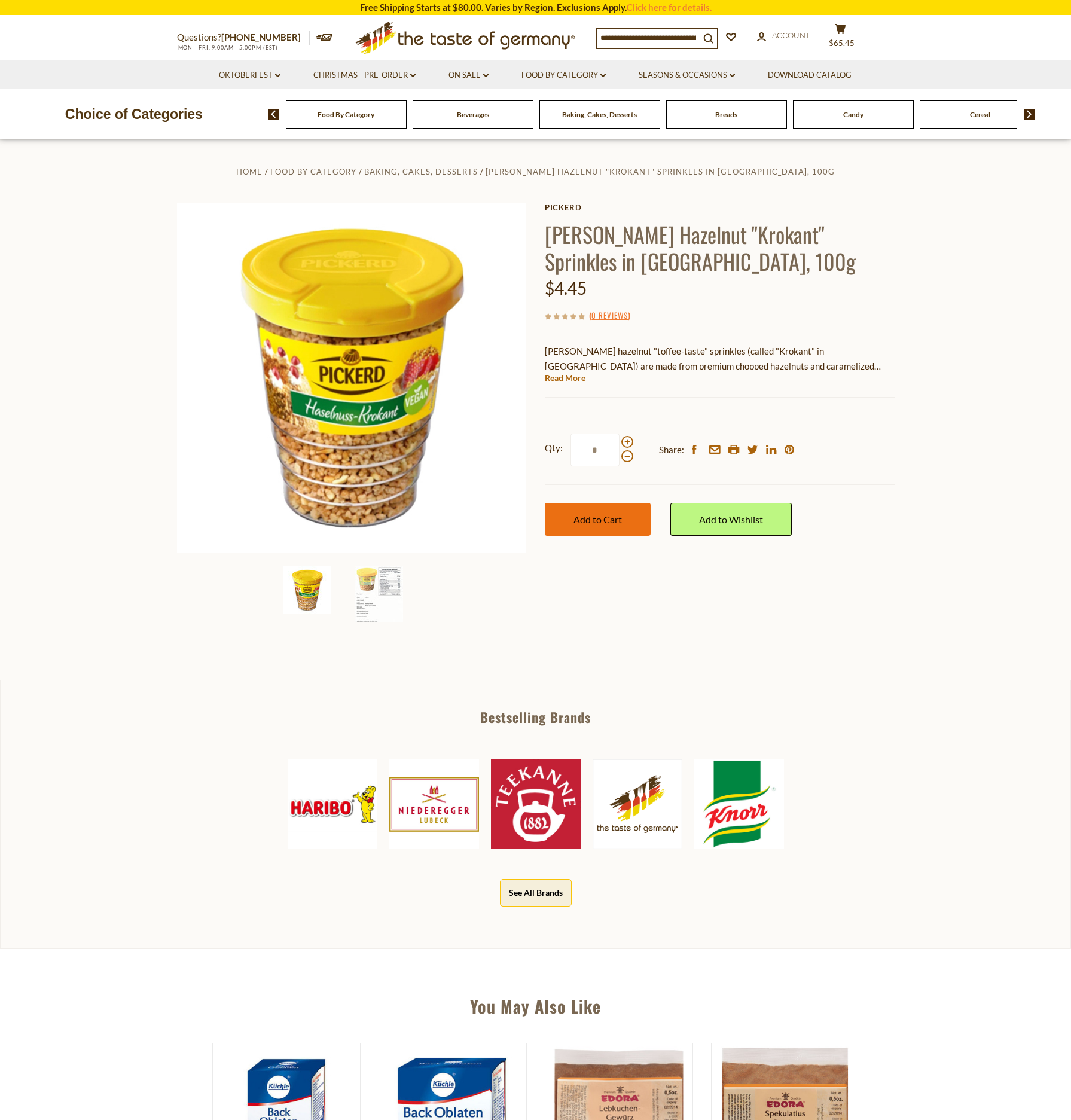
click at [610, 519] on span "Add to Cart" at bounding box center [598, 519] width 49 height 11
click at [852, 38] on span "$69.9" at bounding box center [842, 43] width 21 height 10
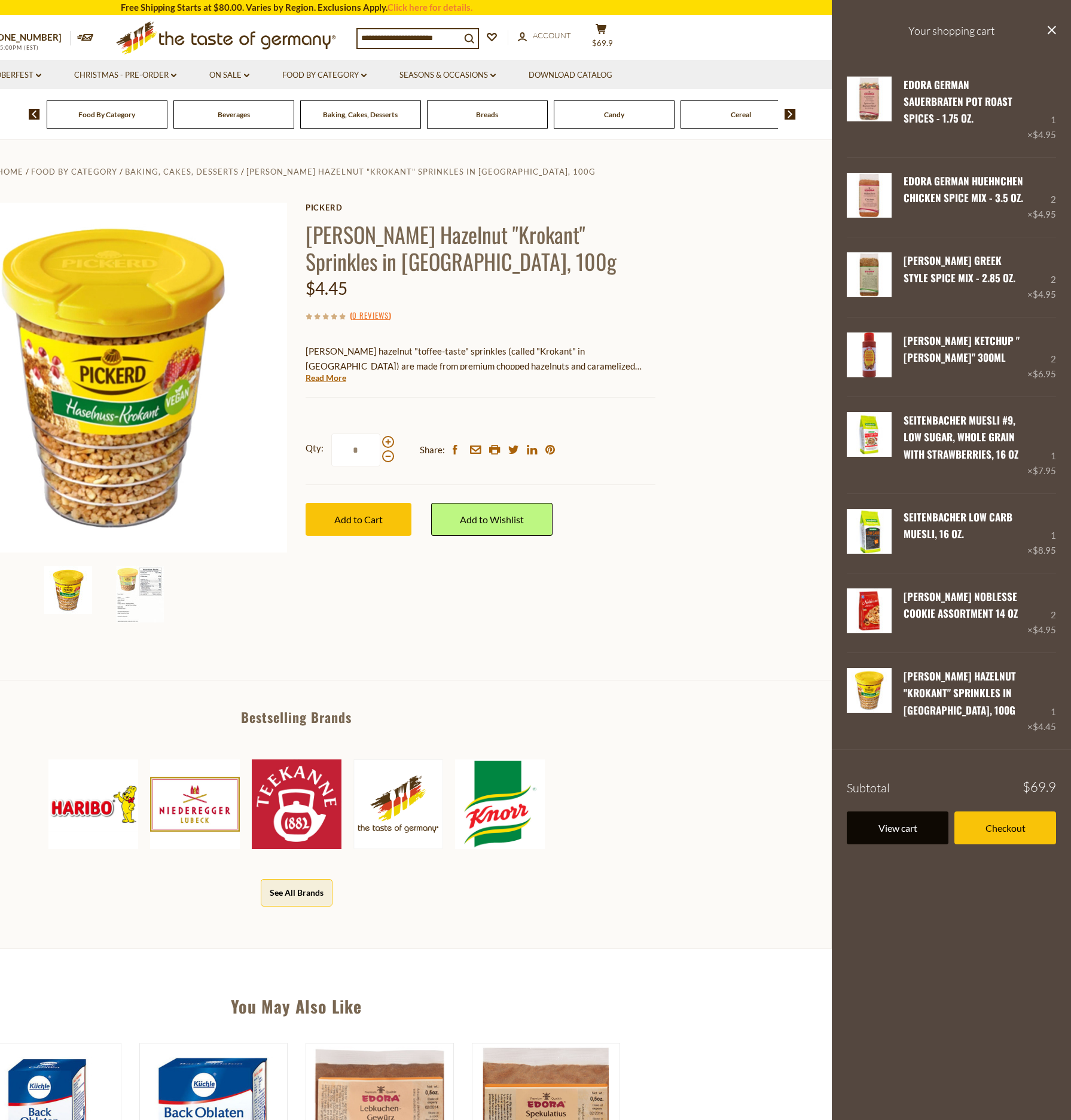
click at [900, 817] on link "View cart" at bounding box center [898, 827] width 102 height 33
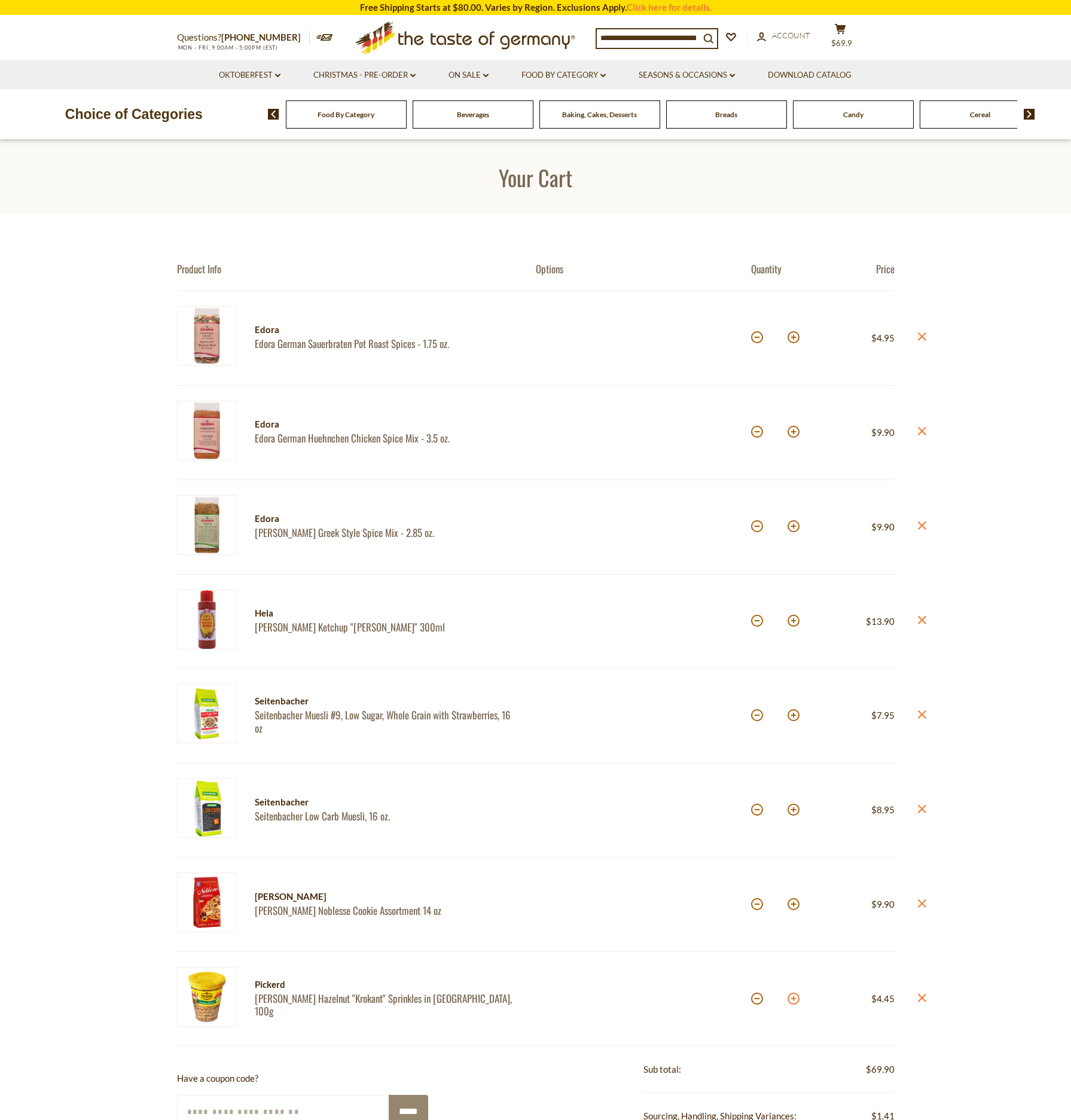
click at [792, 997] on button at bounding box center [793, 998] width 12 height 12
type input "*"
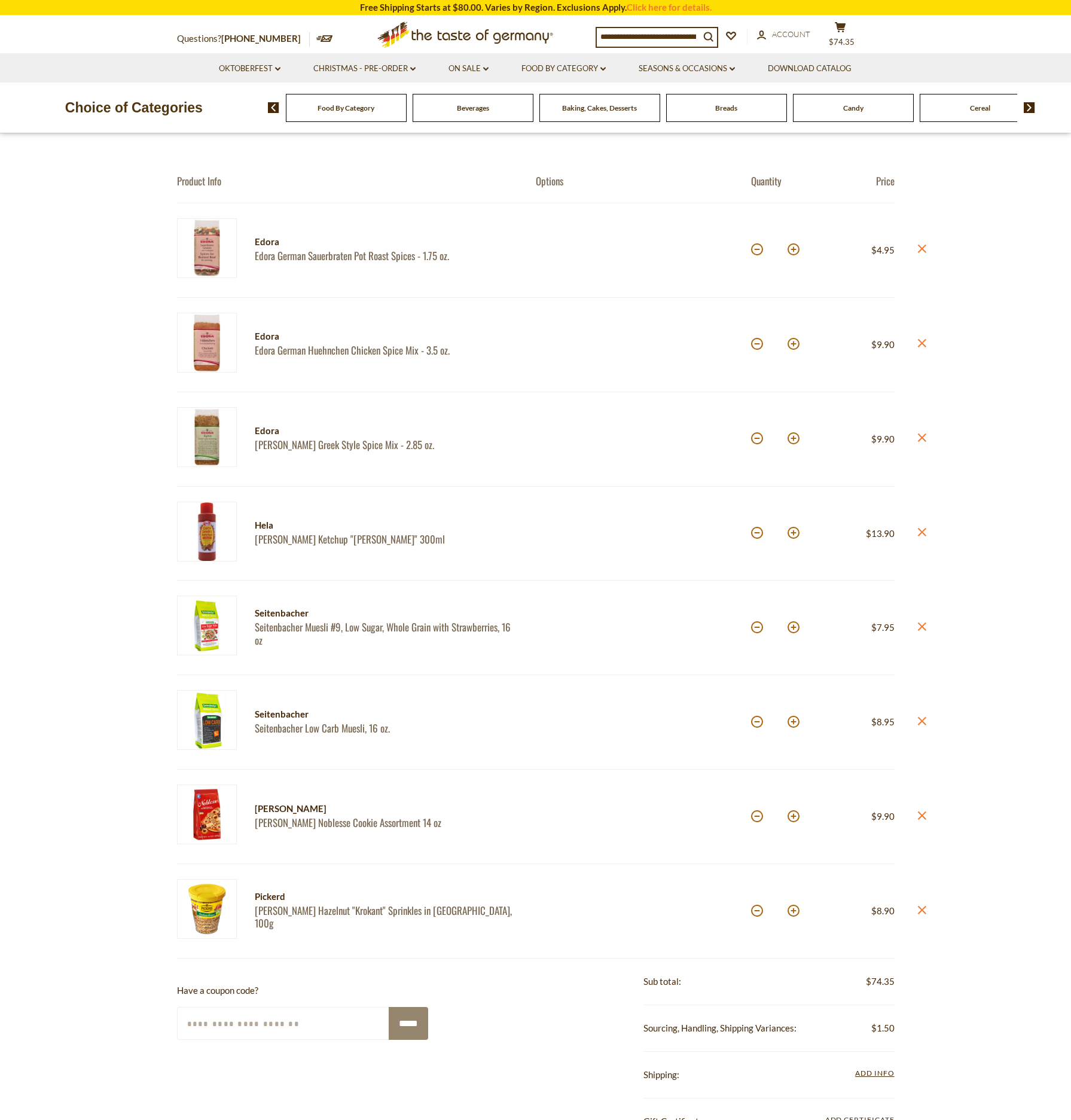
scroll to position [72, 0]
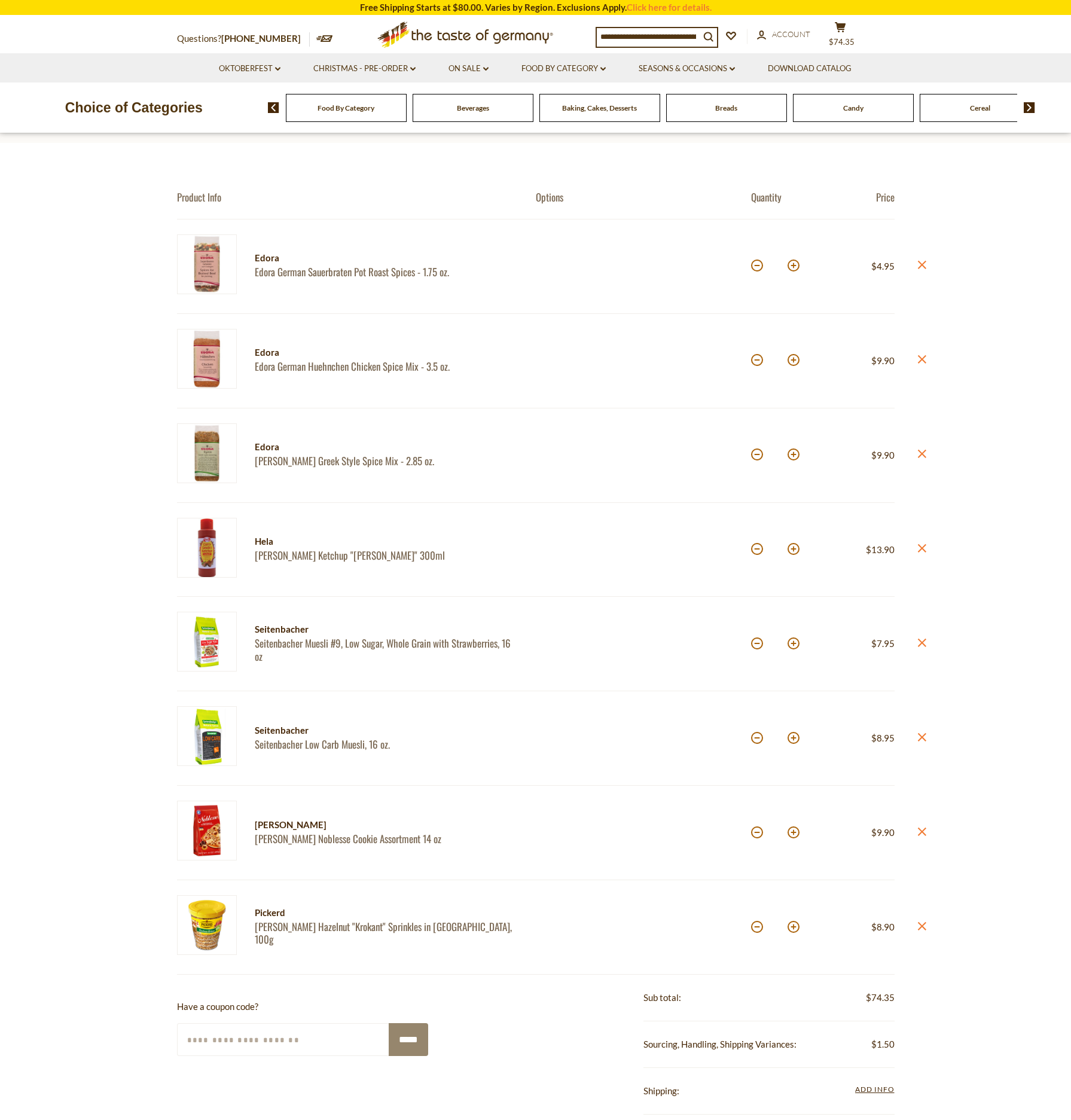
click at [472, 107] on span "Beverages" at bounding box center [473, 108] width 33 height 9
